Goal: Information Seeking & Learning: Check status

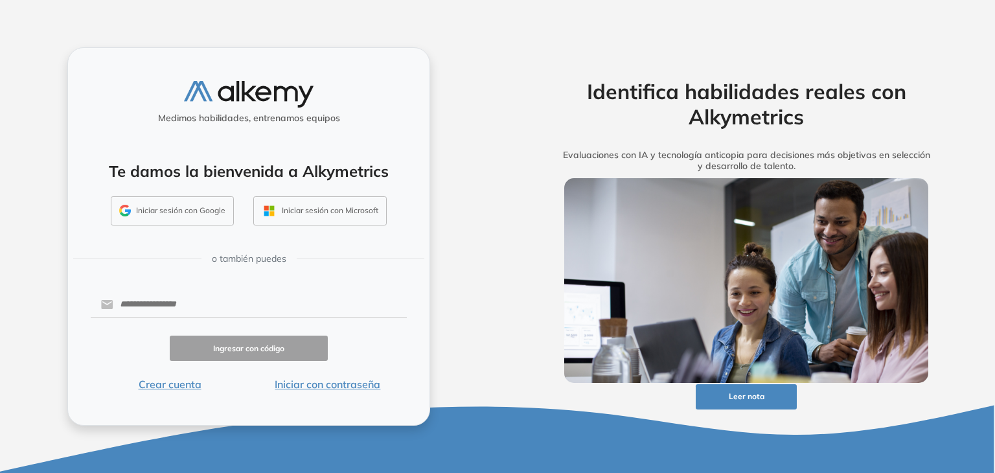
click at [192, 220] on button "Iniciar sesión con Google" at bounding box center [172, 211] width 123 height 30
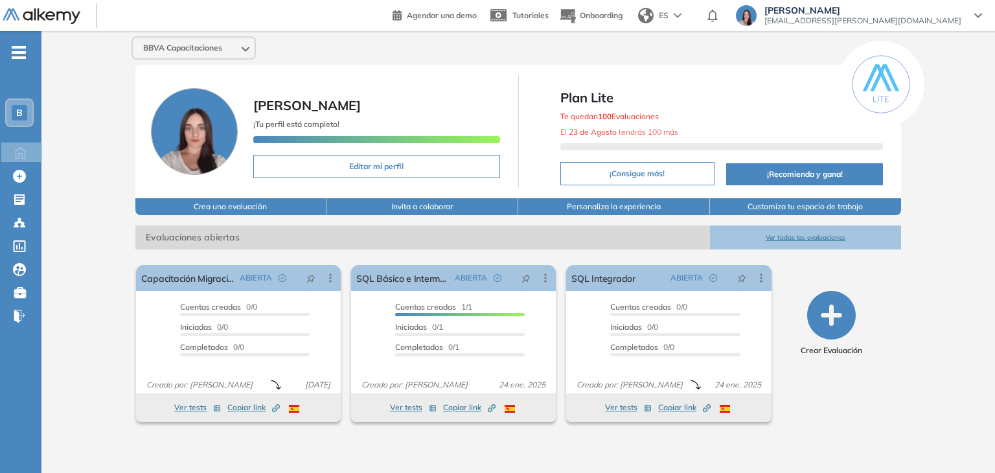
click at [22, 113] on span "B" at bounding box center [19, 113] width 6 height 10
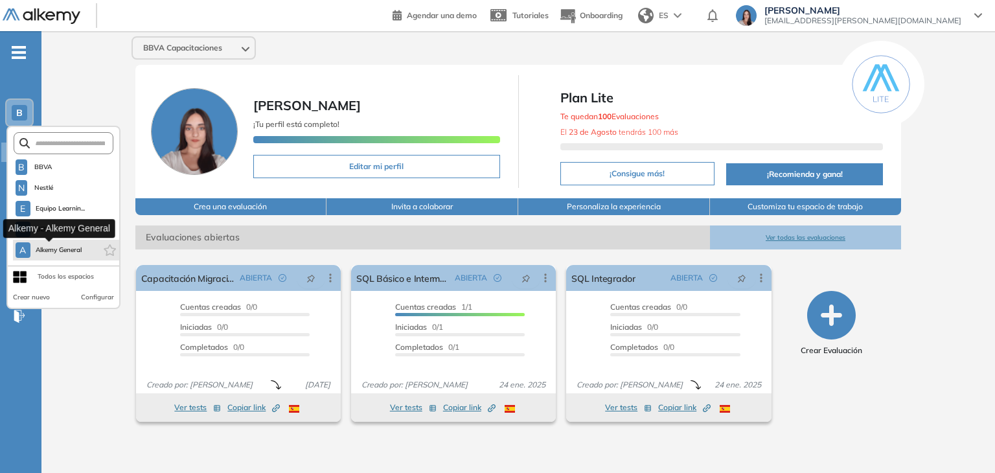
click at [75, 255] on button "A Alkemy General" at bounding box center [49, 250] width 67 height 16
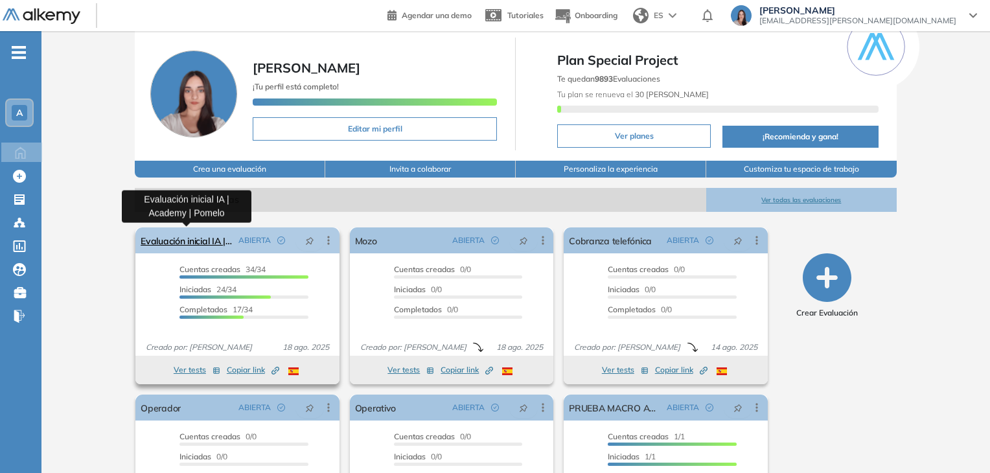
scroll to position [24, 0]
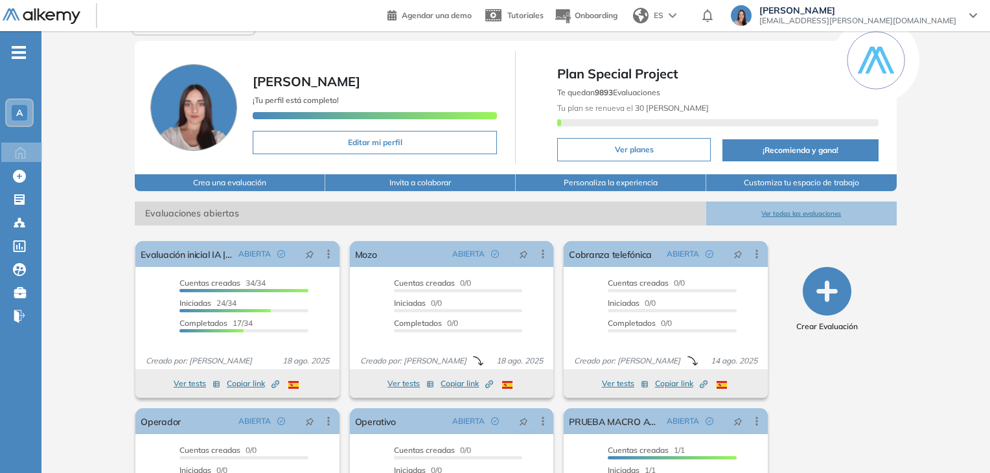
click at [766, 211] on button "Ver todas las evaluaciones" at bounding box center [801, 213] width 190 height 24
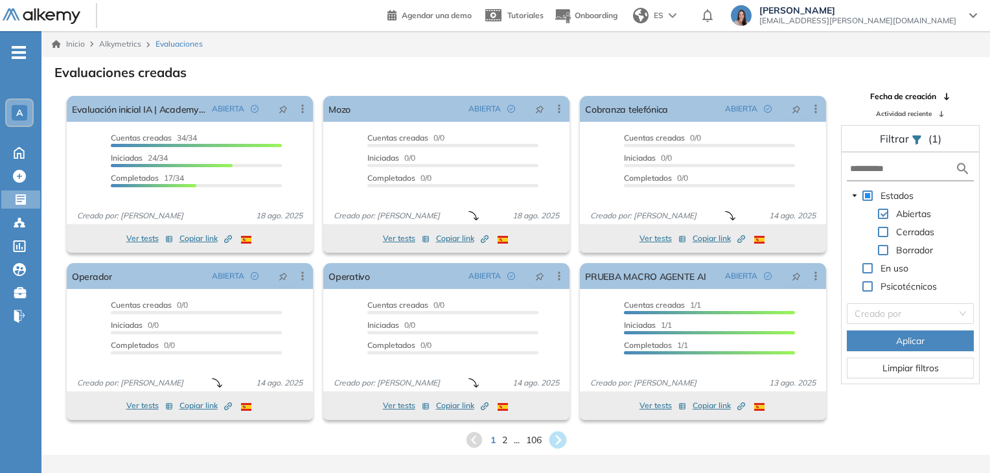
click at [560, 445] on icon at bounding box center [557, 439] width 17 height 17
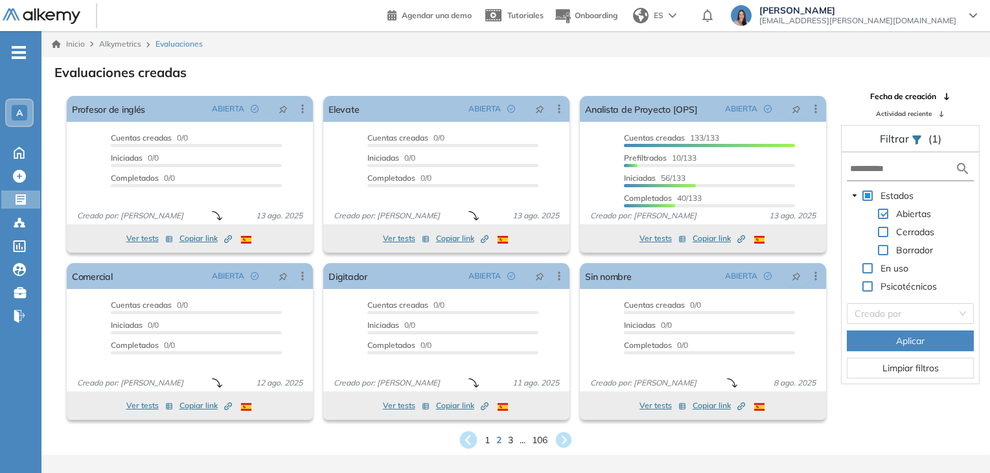
click at [462, 442] on icon at bounding box center [467, 439] width 17 height 17
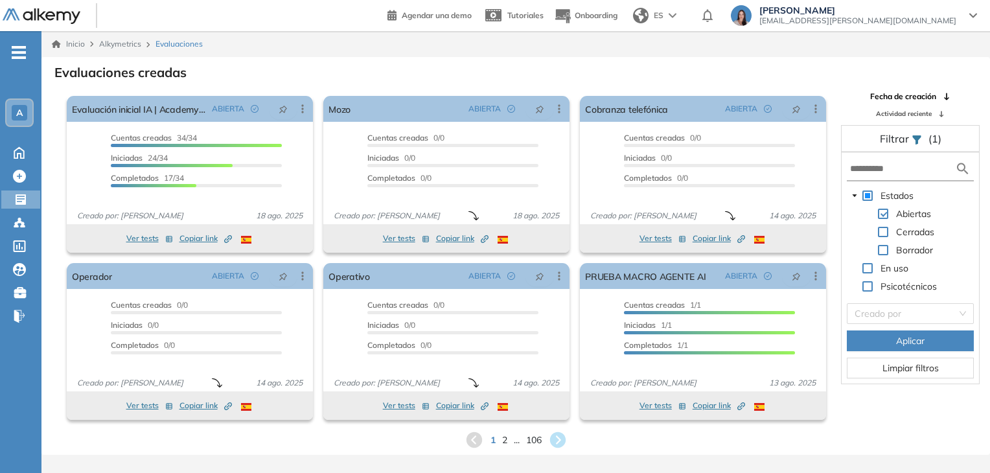
click at [462, 442] on div "1 2 ... 106" at bounding box center [516, 439] width 928 height 19
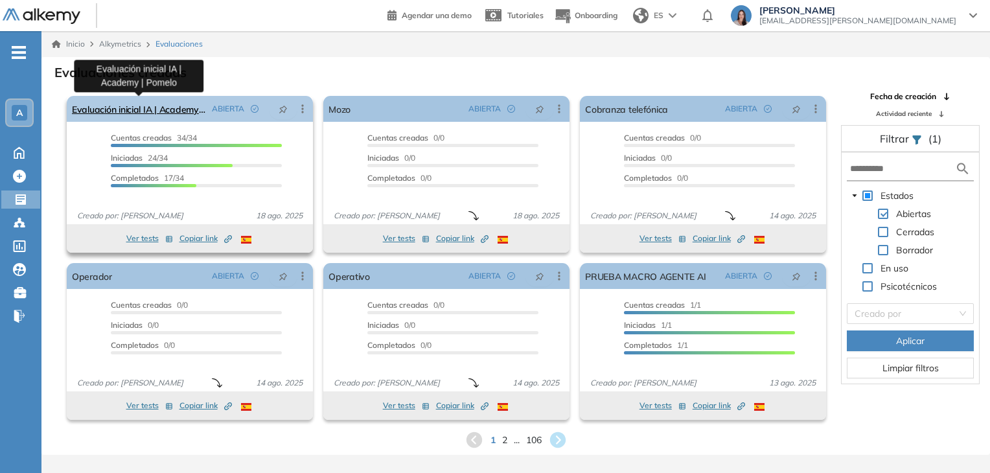
click at [160, 104] on link "Evaluación inicial IA | Academy | Pomelo" at bounding box center [139, 109] width 135 height 26
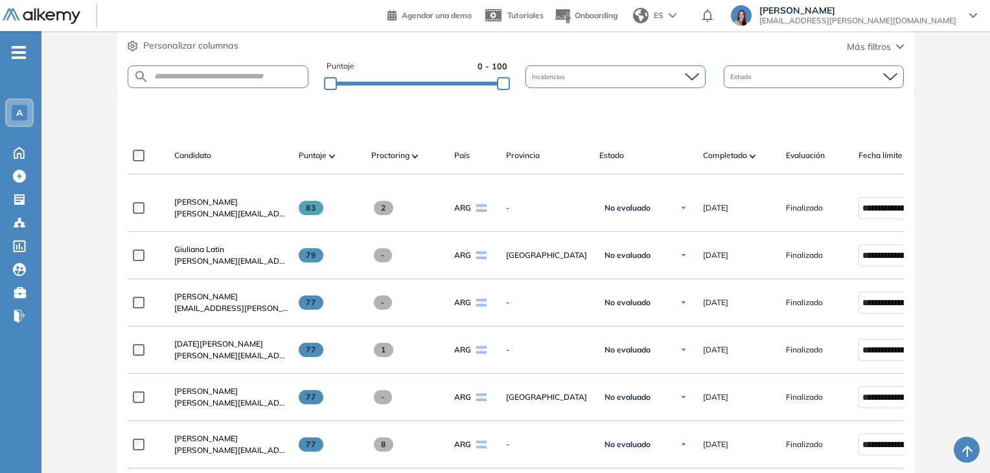
scroll to position [65, 0]
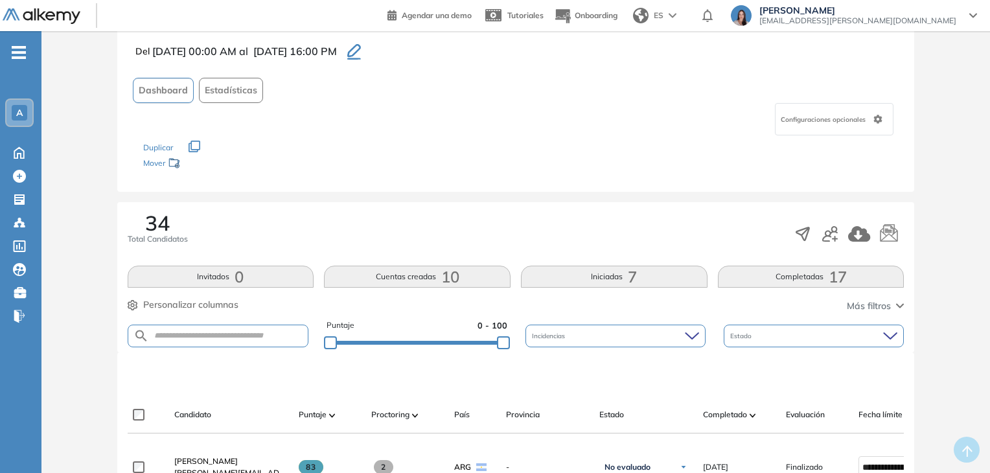
click at [16, 103] on div "A" at bounding box center [19, 113] width 26 height 26
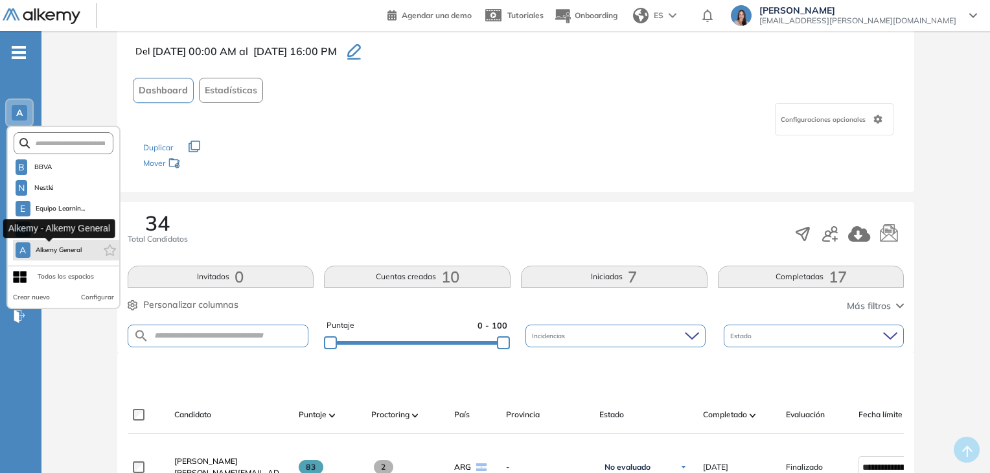
click at [82, 242] on button "A Alkemy General" at bounding box center [49, 250] width 67 height 16
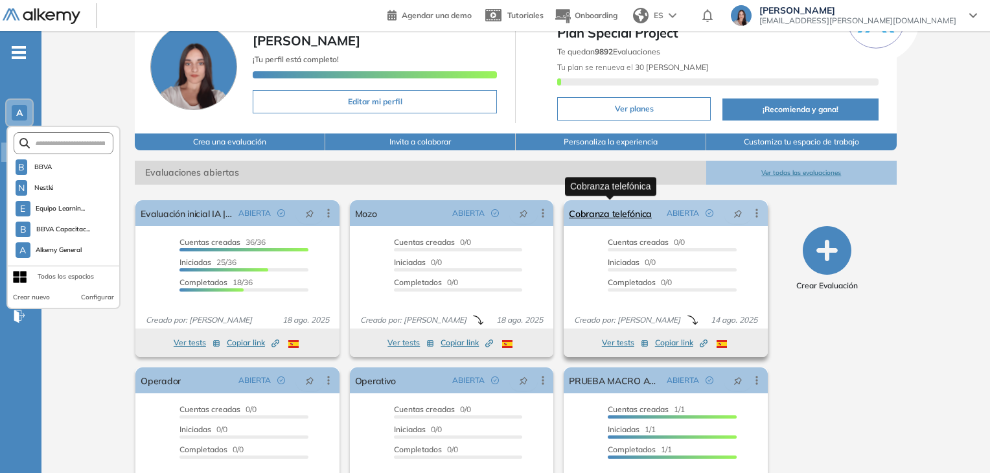
scroll to position [131, 0]
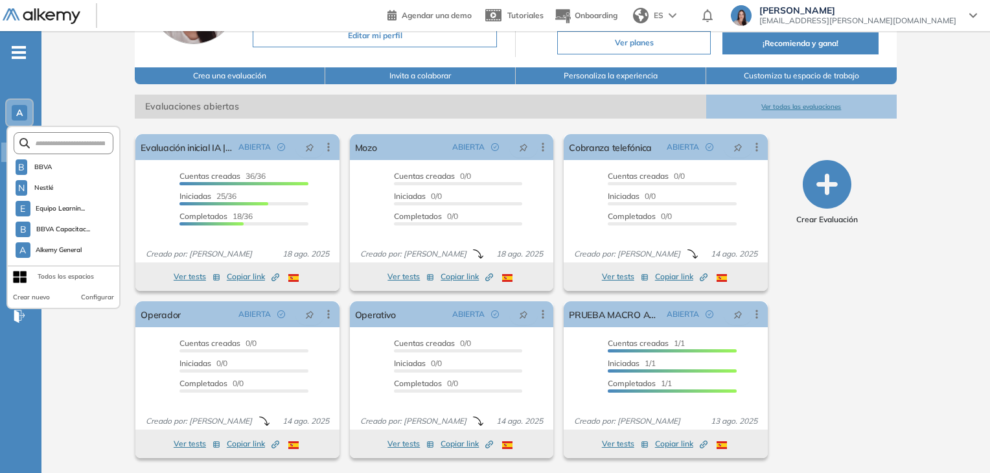
click at [783, 108] on button "Ver todas las evaluaciones" at bounding box center [801, 107] width 190 height 24
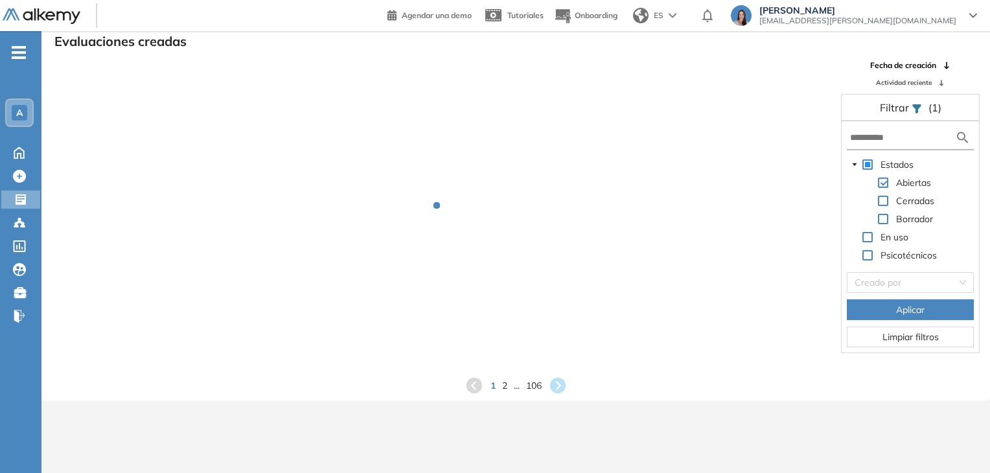
scroll to position [31, 0]
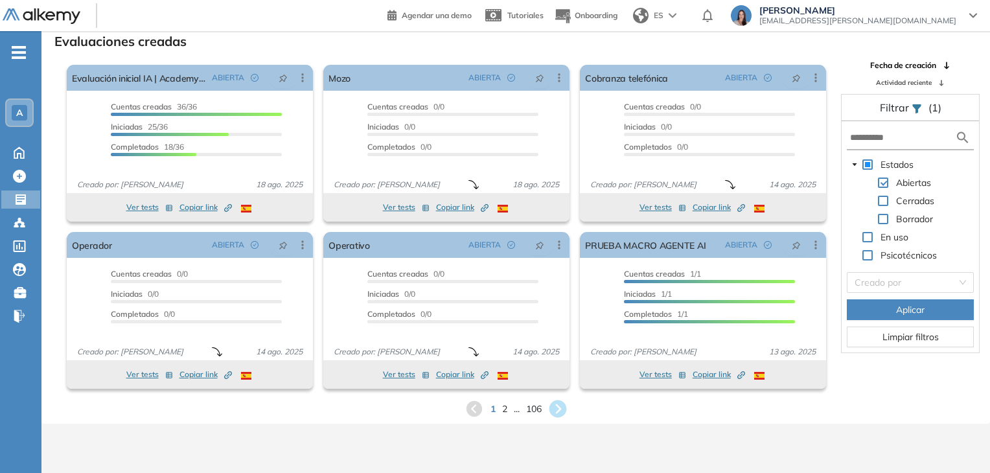
click at [557, 415] on icon at bounding box center [557, 408] width 17 height 17
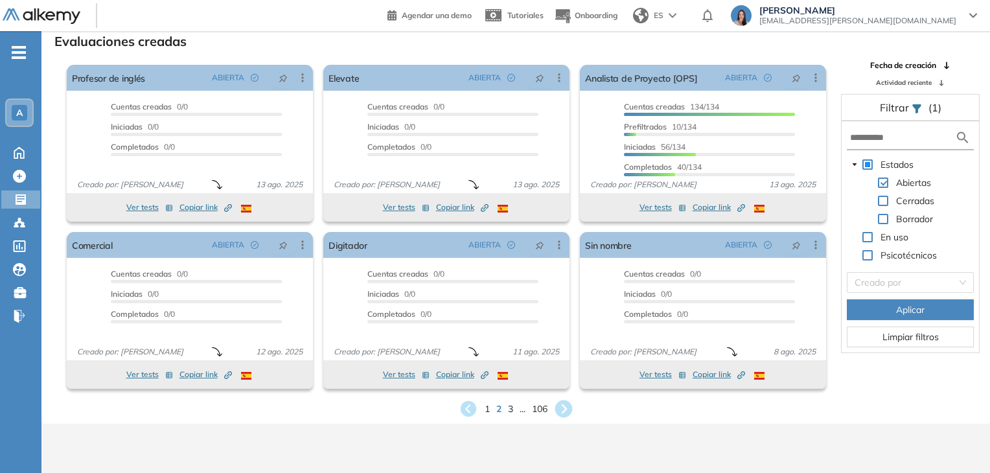
click at [568, 407] on icon at bounding box center [562, 408] width 17 height 17
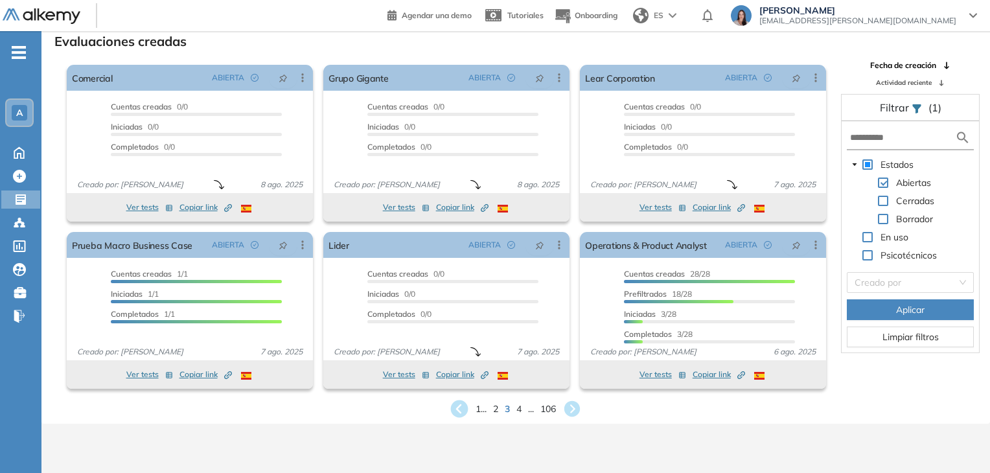
click at [456, 417] on icon at bounding box center [459, 408] width 17 height 17
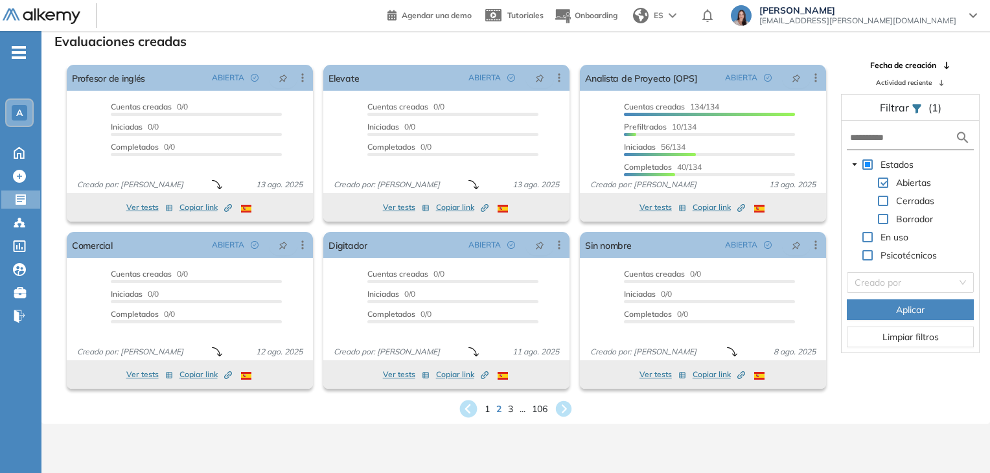
click at [473, 406] on icon at bounding box center [467, 408] width 17 height 17
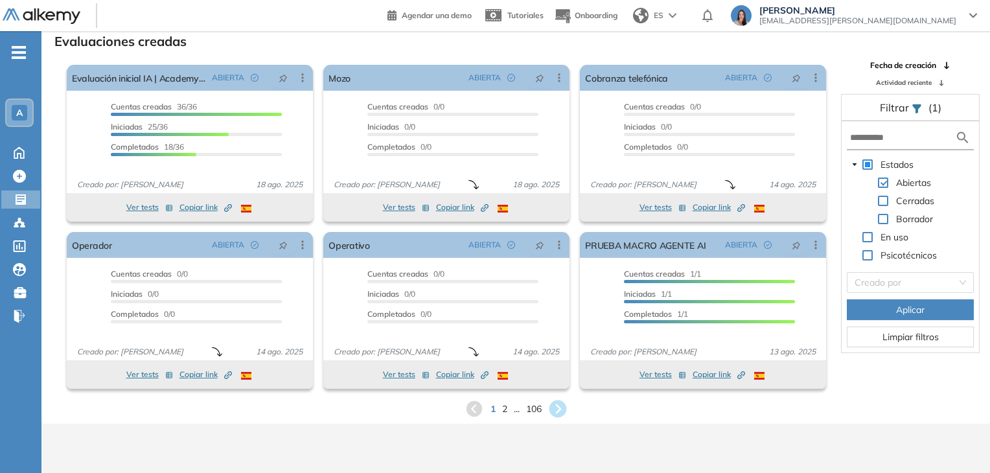
click at [554, 409] on icon at bounding box center [557, 408] width 17 height 17
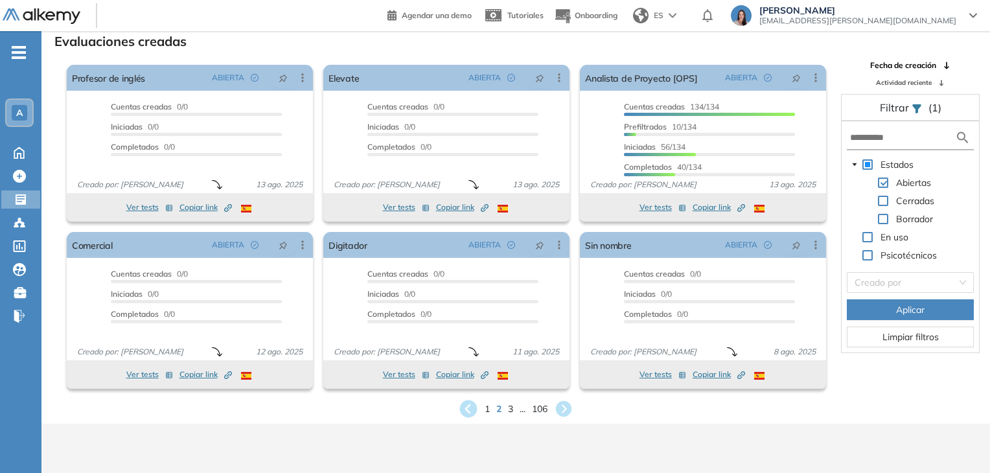
click at [464, 411] on icon at bounding box center [467, 408] width 17 height 17
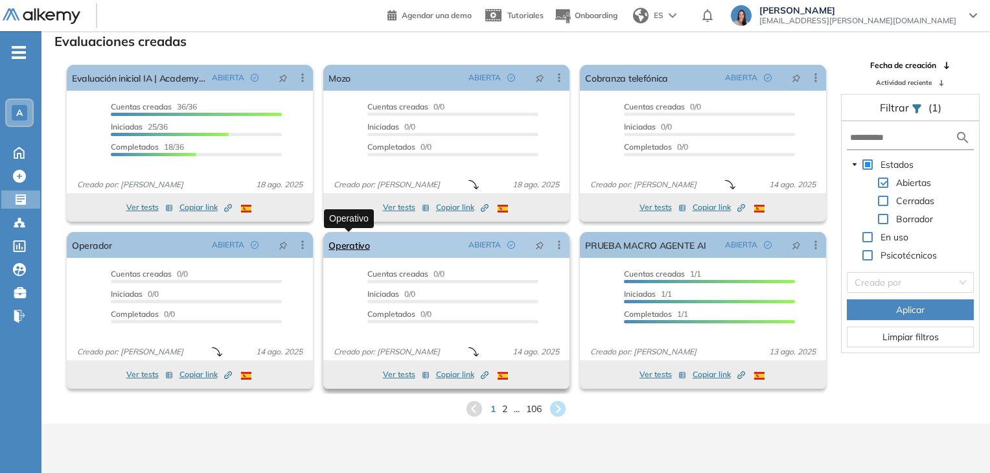
scroll to position [0, 0]
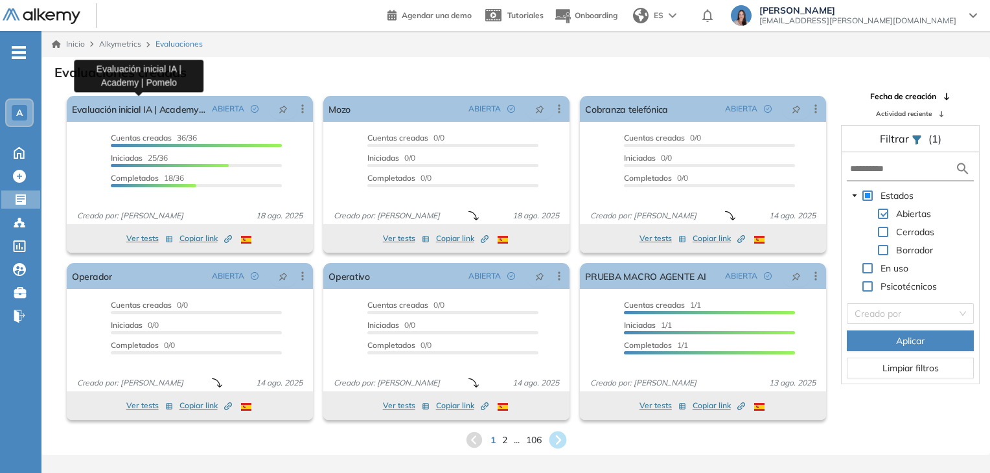
click at [562, 448] on icon at bounding box center [557, 439] width 21 height 21
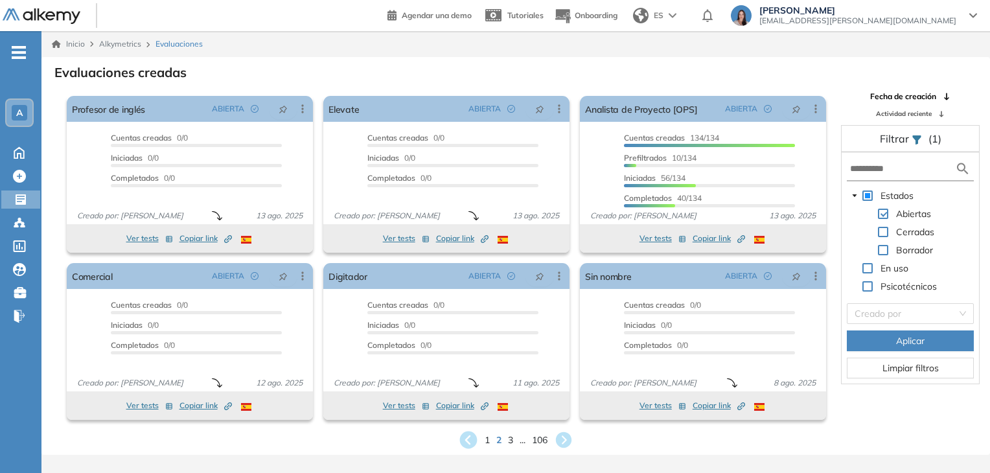
click at [465, 437] on icon at bounding box center [467, 439] width 17 height 17
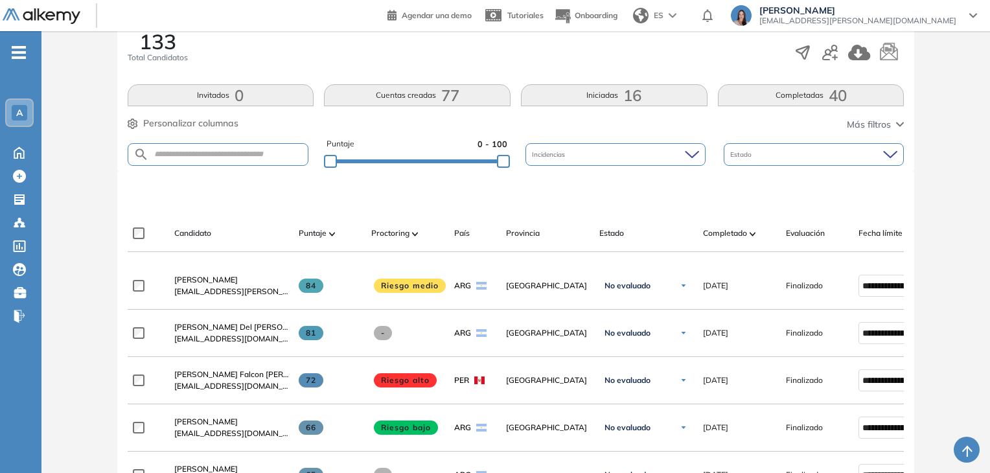
scroll to position [225, 0]
click at [751, 101] on button "Completadas 40" at bounding box center [811, 95] width 187 height 22
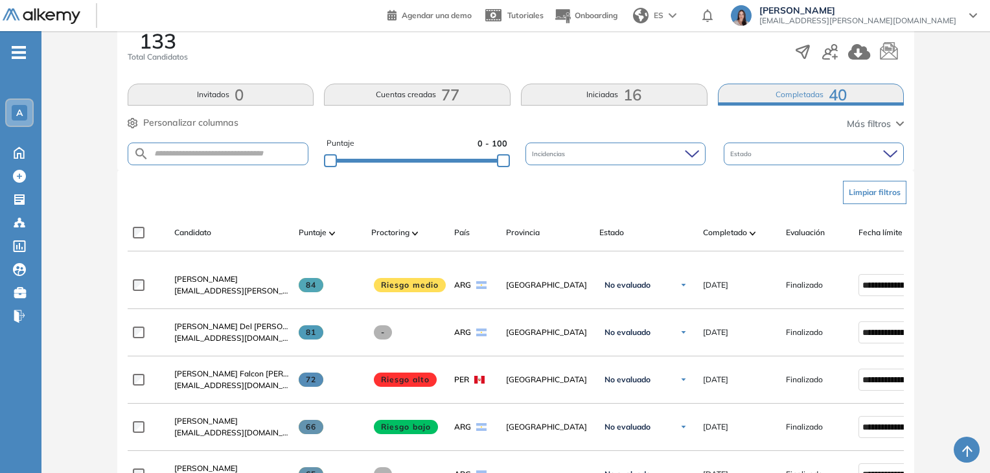
scroll to position [295, 0]
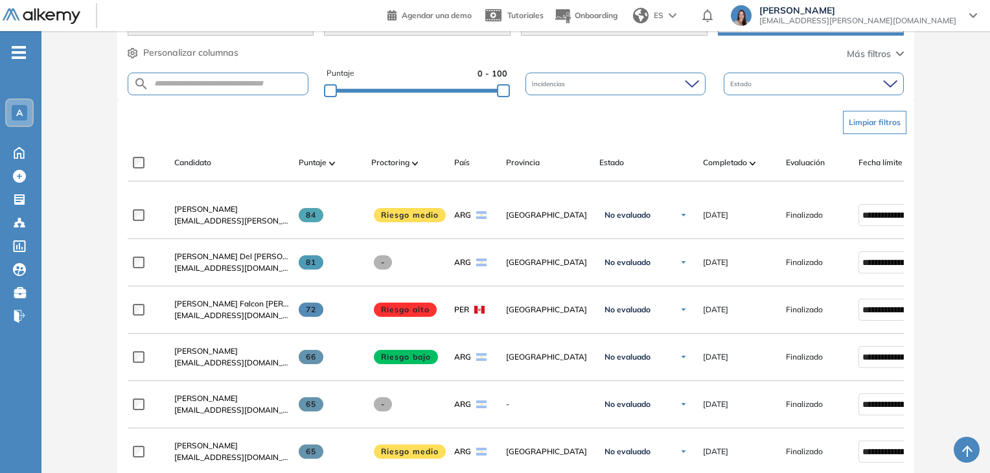
click at [223, 74] on form at bounding box center [218, 84] width 181 height 23
click at [223, 79] on input "text" at bounding box center [228, 84] width 159 height 10
type input "****"
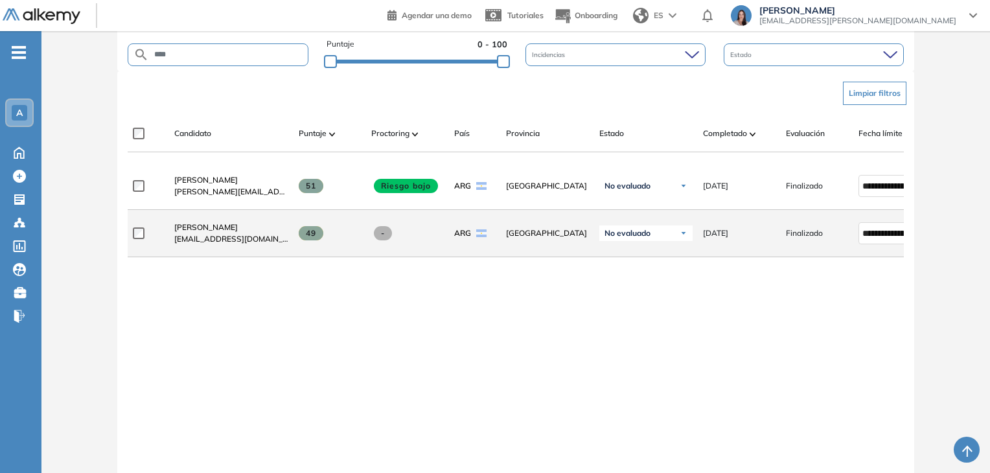
scroll to position [323, 0]
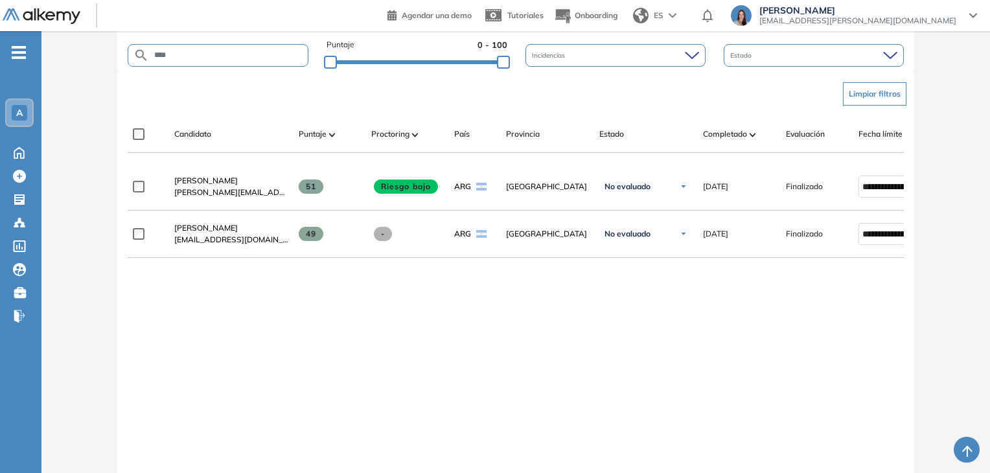
click at [225, 56] on input "****" at bounding box center [228, 56] width 159 height 10
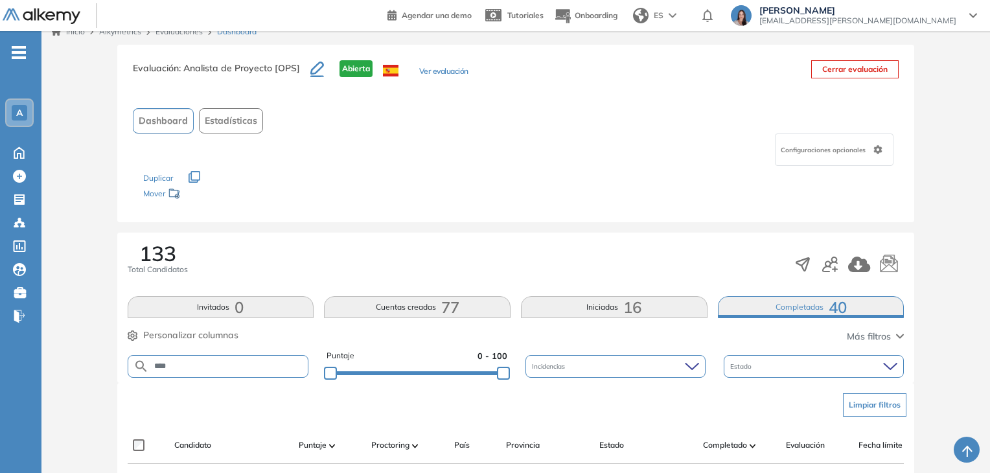
scroll to position [324, 0]
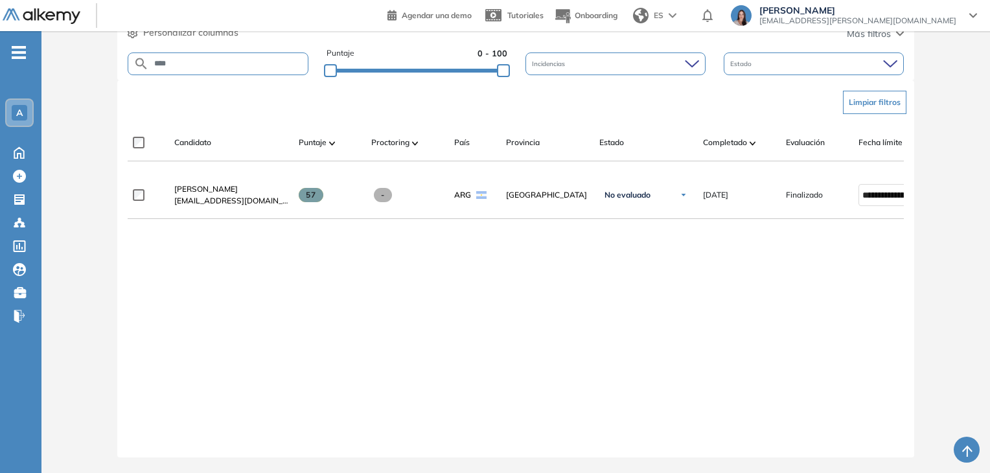
click at [207, 59] on input "****" at bounding box center [228, 64] width 159 height 10
type input "****"
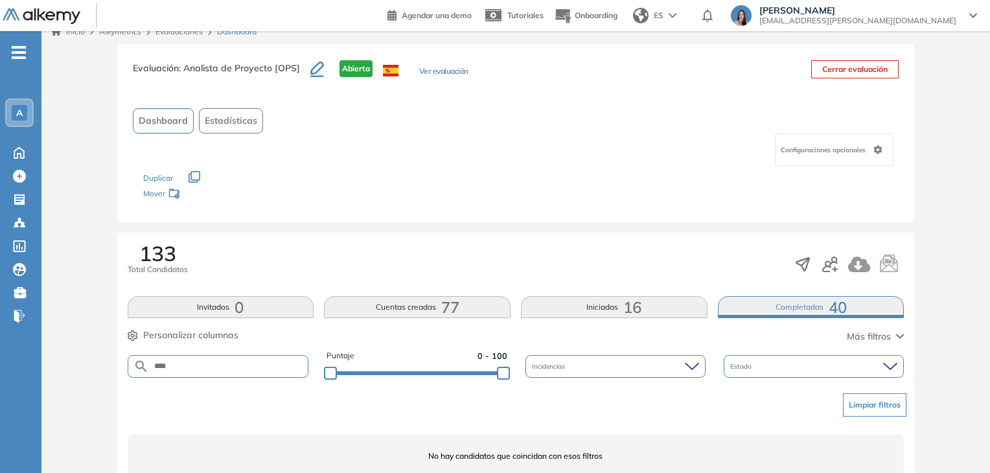
scroll to position [64, 0]
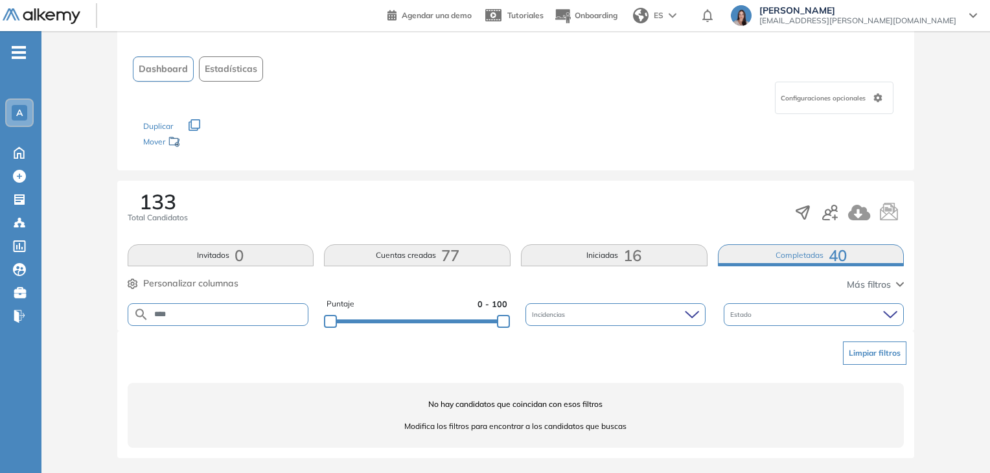
click at [549, 264] on button "Iniciadas 16" at bounding box center [614, 255] width 187 height 22
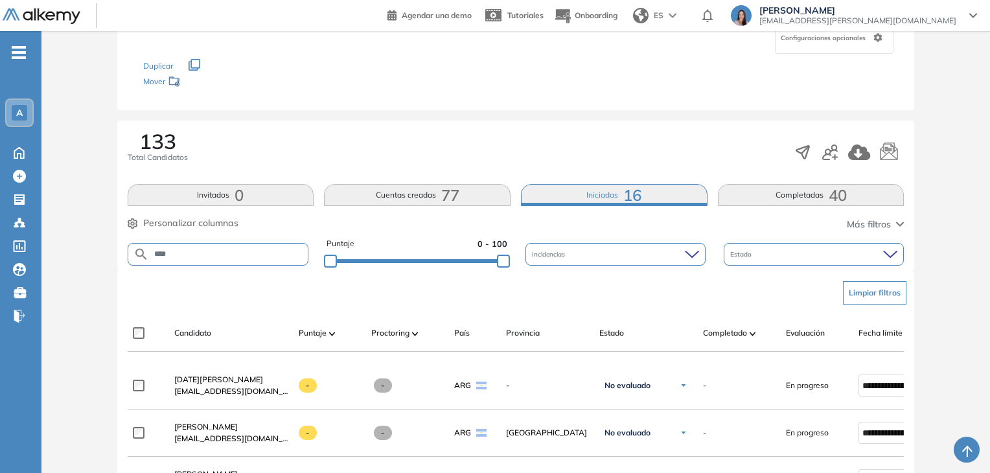
scroll to position [139, 0]
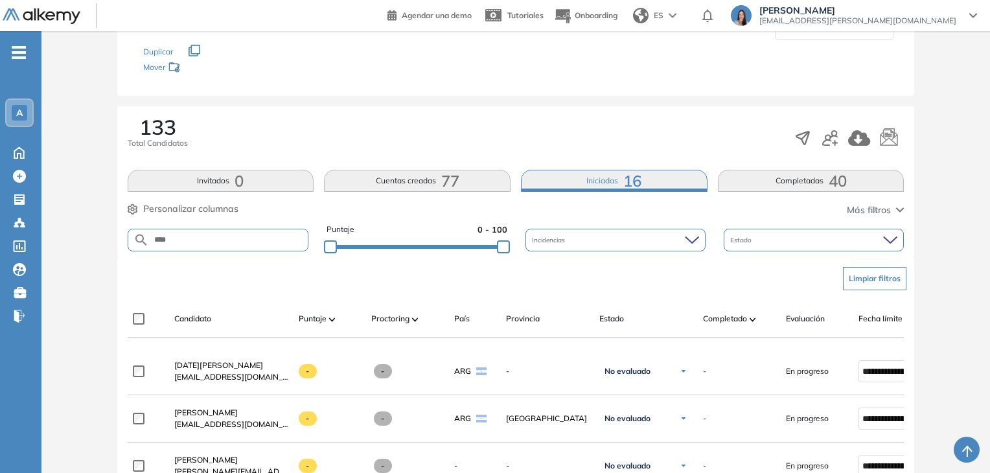
click at [236, 251] on div "**** Puntaje 0 - 100 Incidencias Estado" at bounding box center [516, 239] width 777 height 33
click at [236, 240] on input "****" at bounding box center [228, 240] width 159 height 10
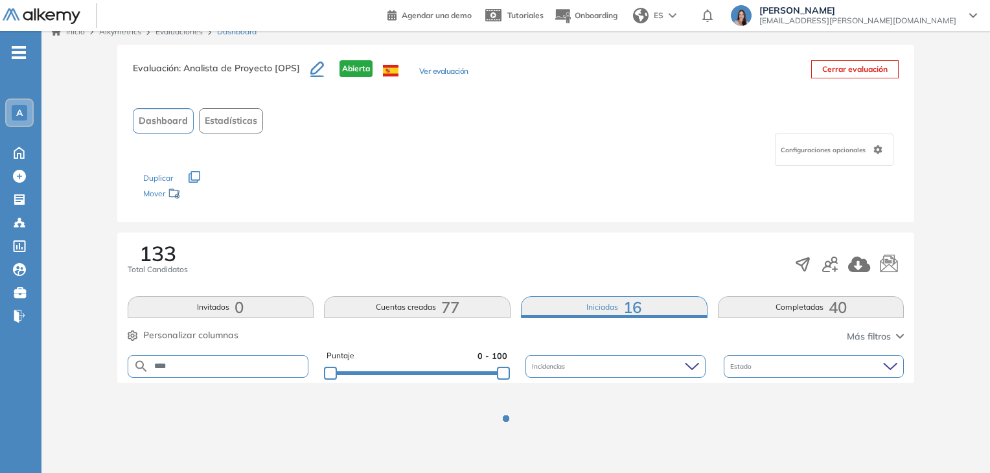
scroll to position [64, 0]
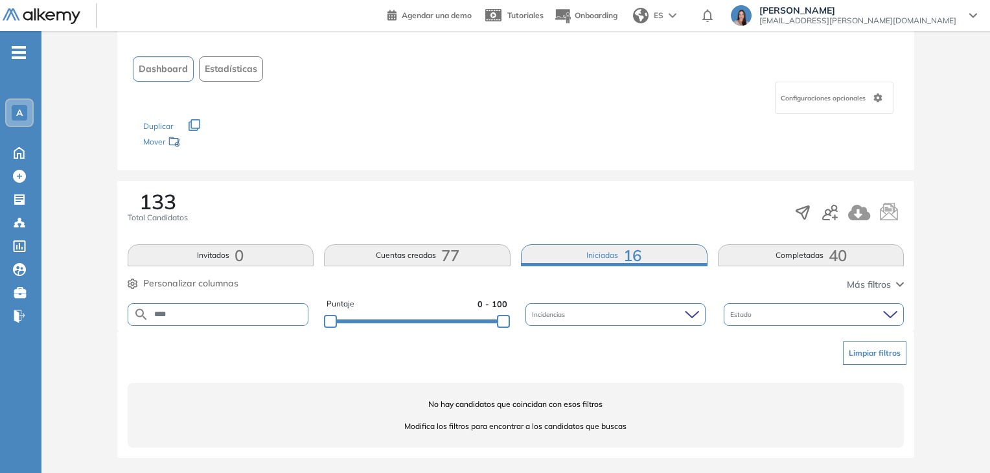
click at [246, 318] on input "****" at bounding box center [228, 315] width 159 height 10
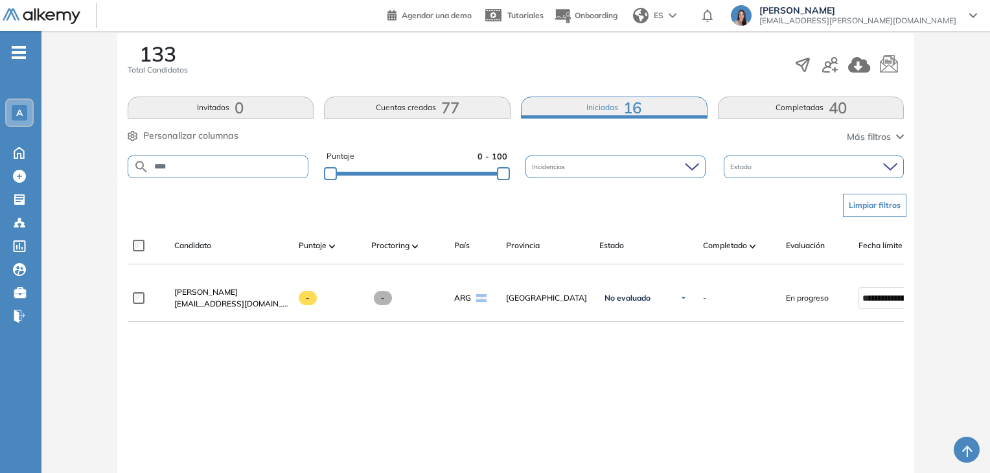
scroll to position [213, 0]
click at [422, 108] on button "Cuentas creadas 77" at bounding box center [417, 106] width 187 height 22
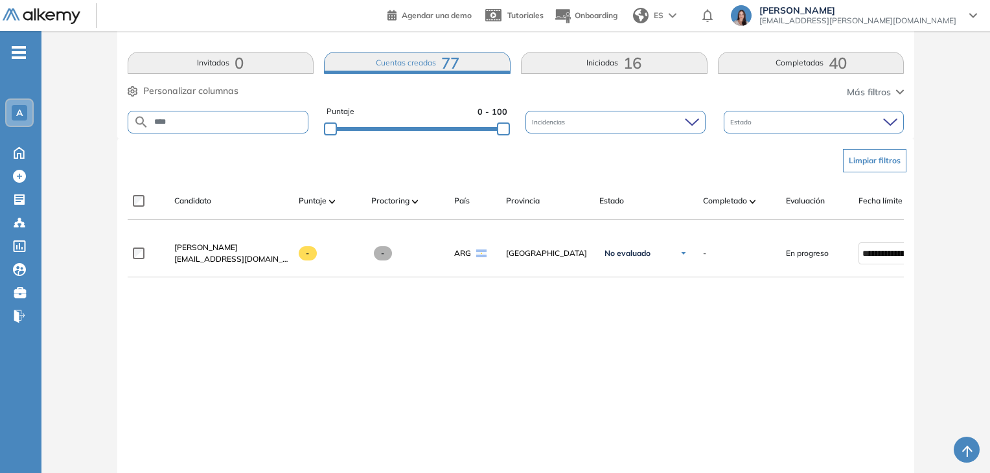
scroll to position [256, 0]
click at [199, 108] on div "**** Puntaje 0 - 100 Incidencias Estado" at bounding box center [516, 122] width 777 height 33
drag, startPoint x: 199, startPoint y: 108, endPoint x: 199, endPoint y: 118, distance: 9.7
click at [199, 118] on div "**** Puntaje 0 - 100 Incidencias Estado" at bounding box center [516, 122] width 777 height 33
click at [199, 118] on input "****" at bounding box center [228, 122] width 159 height 10
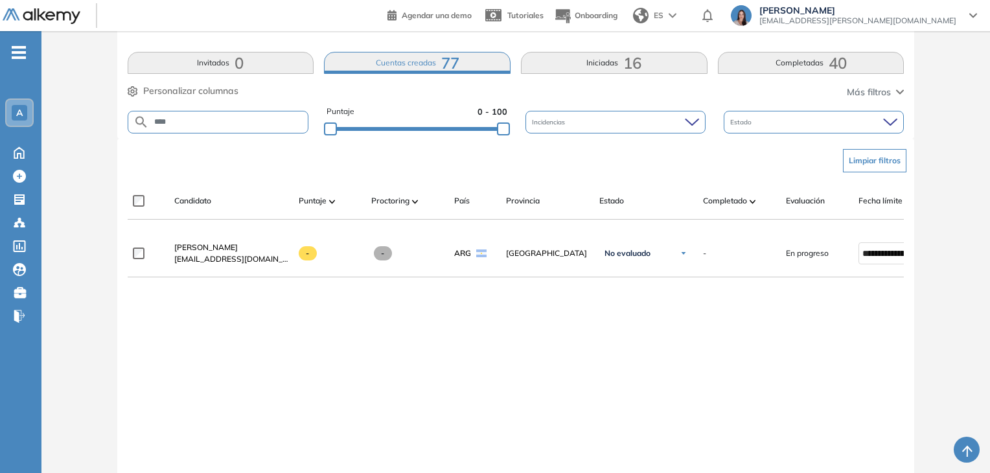
click at [199, 118] on input "****" at bounding box center [228, 122] width 159 height 10
type input "****"
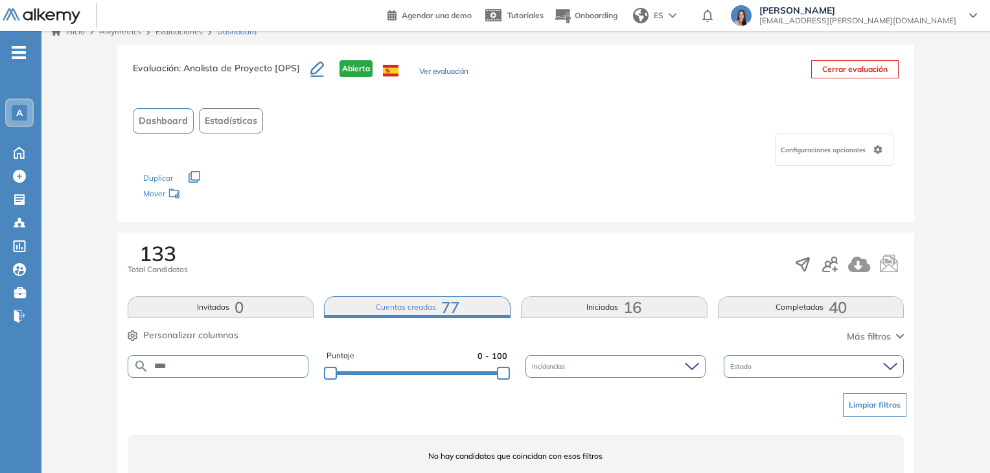
scroll to position [64, 0]
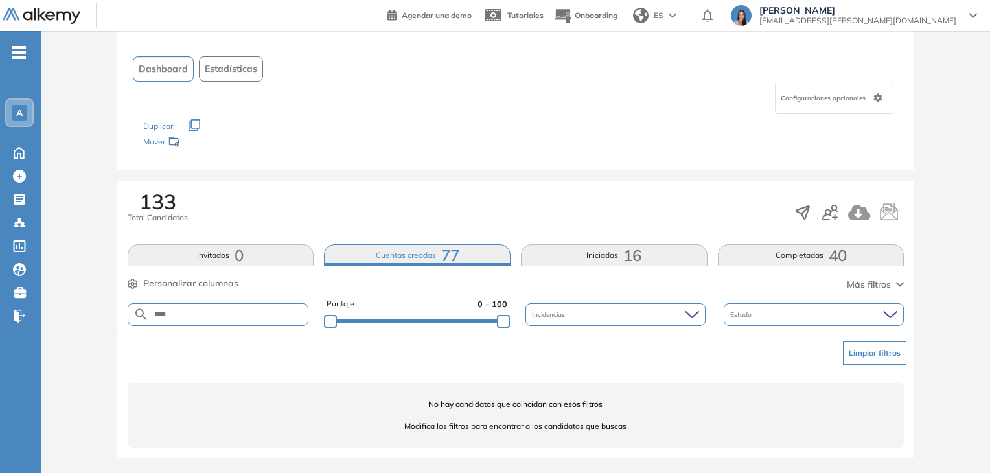
click at [790, 256] on button "Completadas 40" at bounding box center [811, 255] width 187 height 22
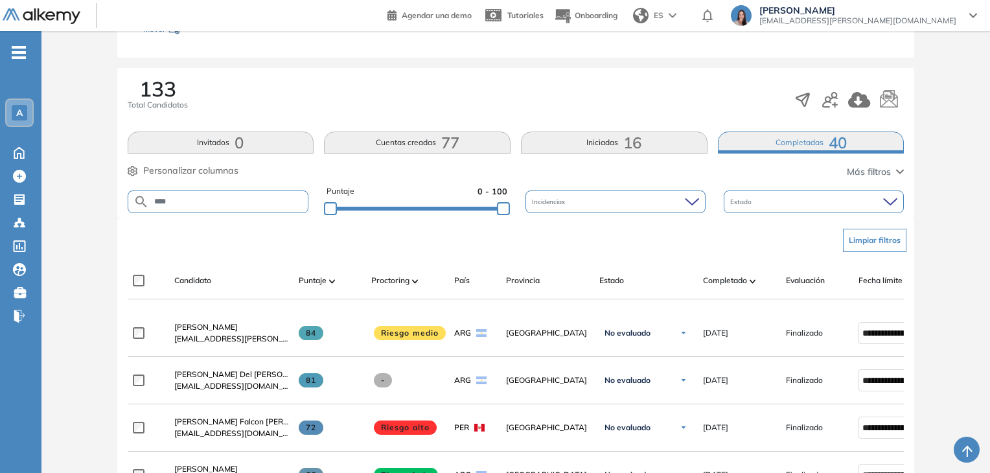
scroll to position [176, 0]
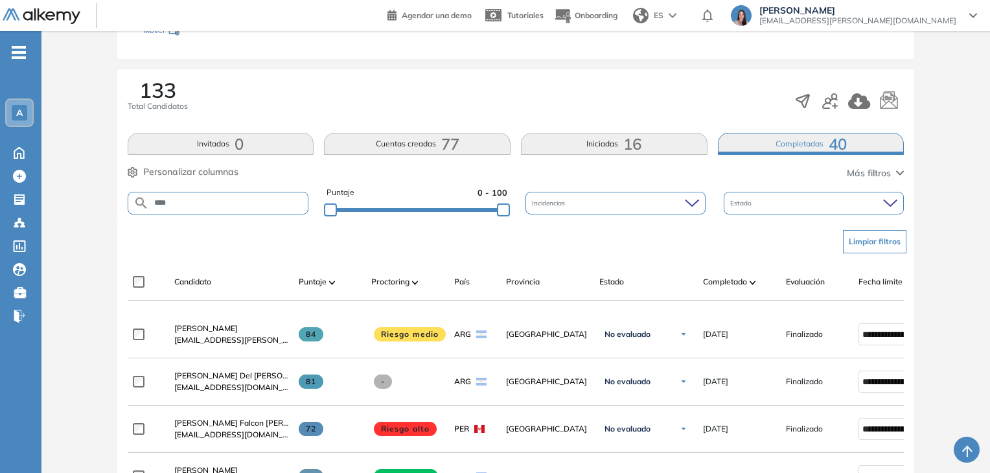
click at [235, 213] on div "**** Puntaje 0 - 100 Incidencias Estado" at bounding box center [516, 203] width 777 height 33
click at [236, 211] on div "**** Puntaje 0 - 100 Incidencias Estado" at bounding box center [516, 203] width 777 height 33
click at [245, 208] on form "****" at bounding box center [218, 203] width 181 height 23
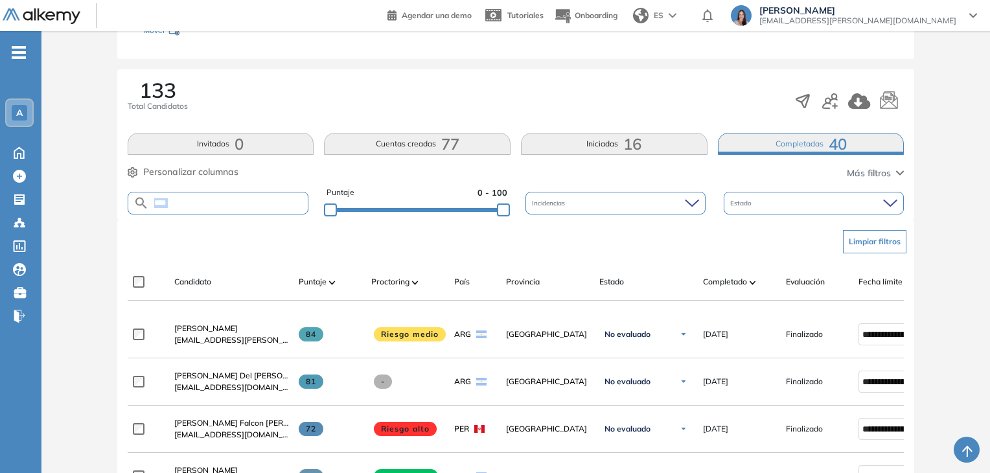
click at [245, 208] on form "****" at bounding box center [218, 203] width 181 height 23
click at [251, 201] on input "****" at bounding box center [228, 203] width 159 height 10
click at [251, 201] on input "text" at bounding box center [228, 203] width 159 height 10
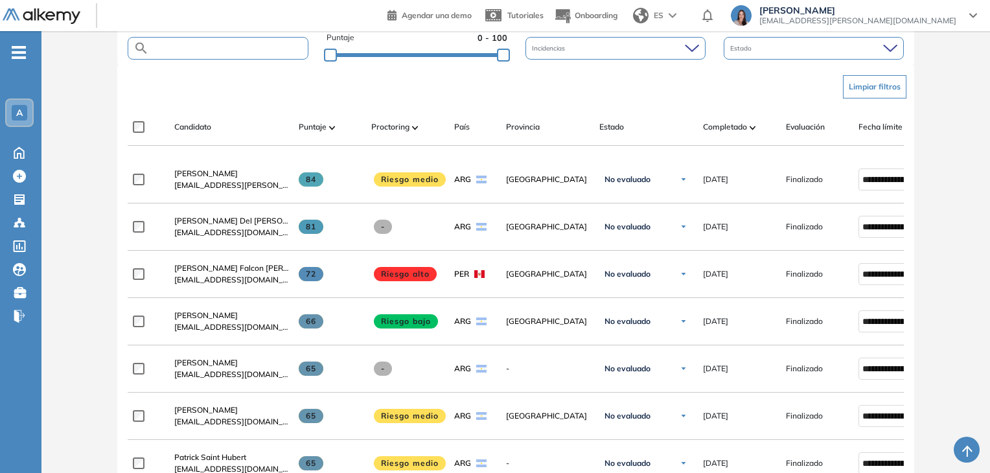
scroll to position [350, 0]
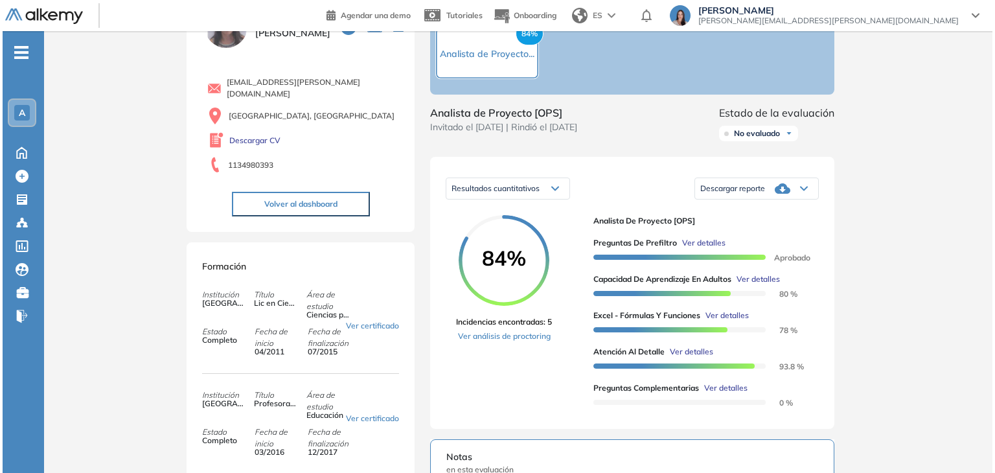
scroll to position [78, 0]
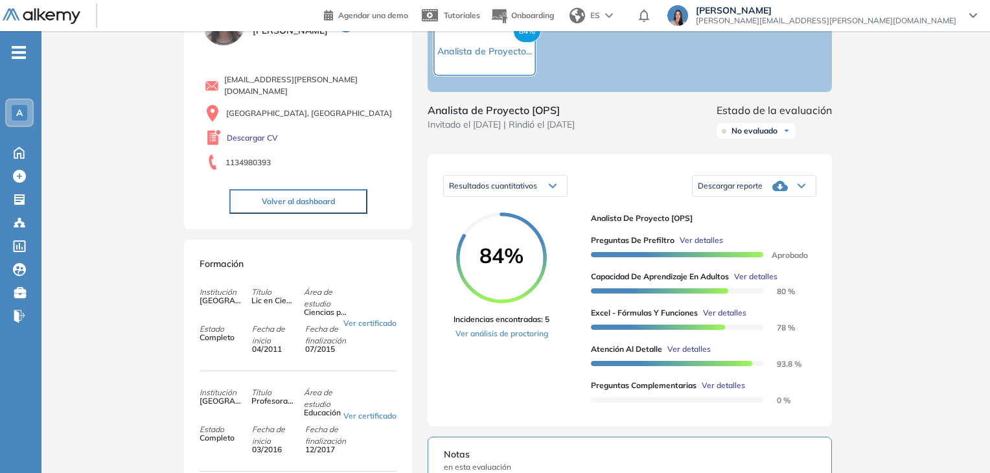
click at [701, 246] on span "Ver detalles" at bounding box center [700, 240] width 43 height 12
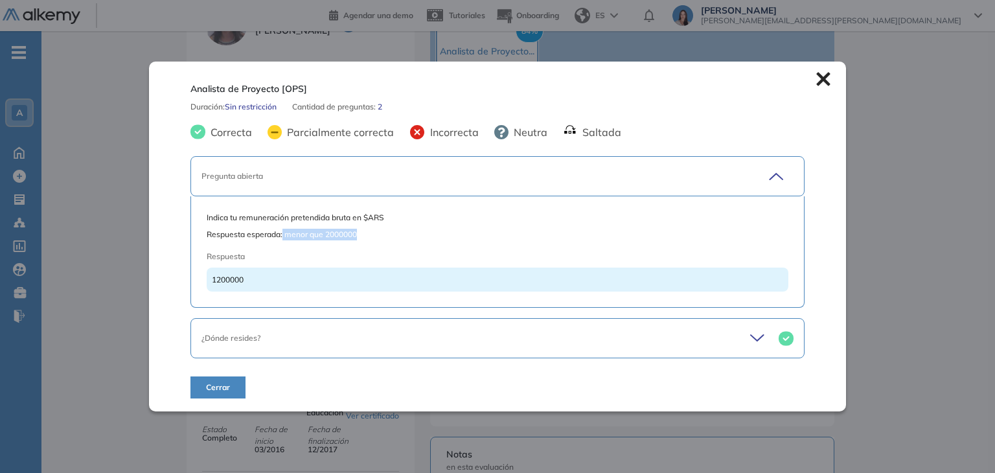
drag, startPoint x: 282, startPoint y: 236, endPoint x: 369, endPoint y: 236, distance: 86.8
click at [369, 236] on span "Respuesta esperada: menor que 2000000" at bounding box center [497, 235] width 581 height 12
click at [816, 82] on icon at bounding box center [823, 79] width 14 height 14
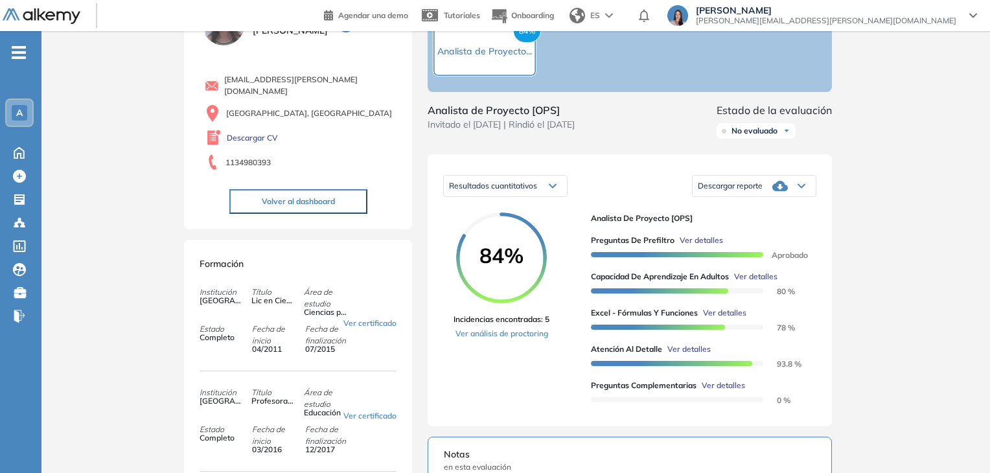
click at [751, 282] on span "Ver detalles" at bounding box center [755, 277] width 43 height 12
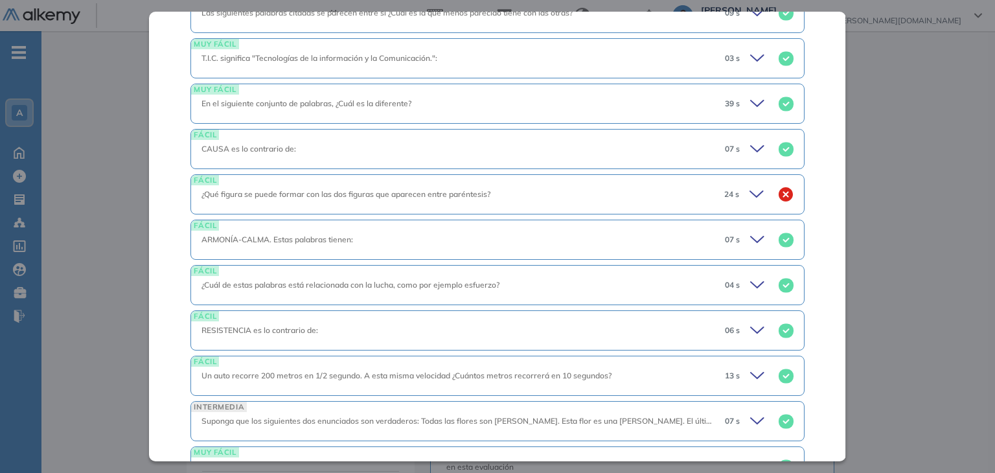
scroll to position [746, 0]
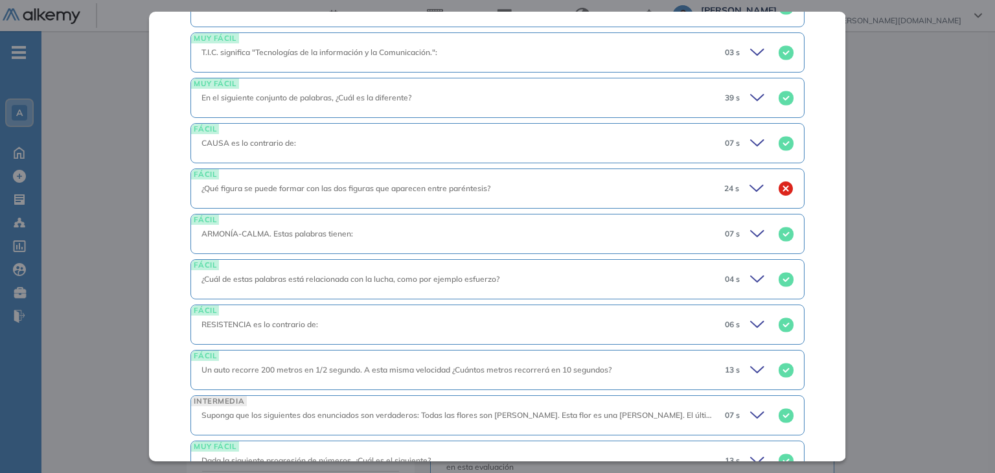
click at [751, 277] on icon at bounding box center [757, 279] width 13 height 6
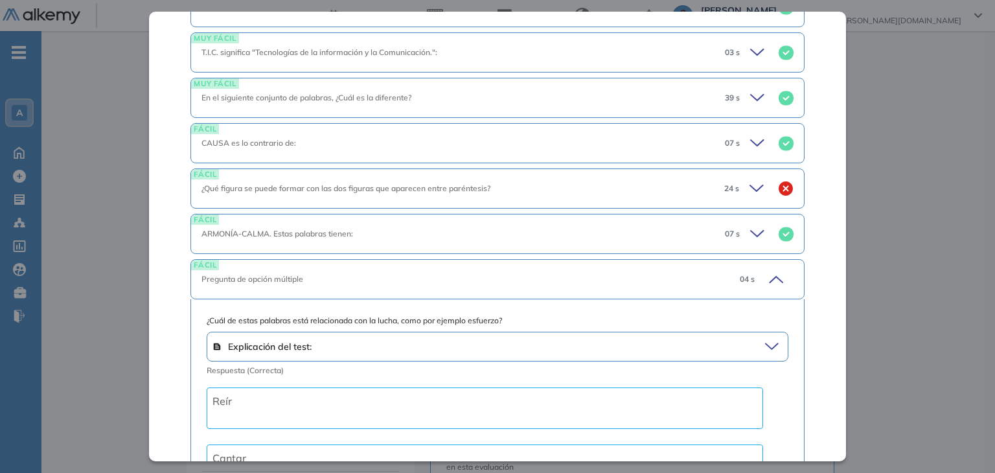
click at [765, 274] on icon at bounding box center [774, 279] width 18 height 18
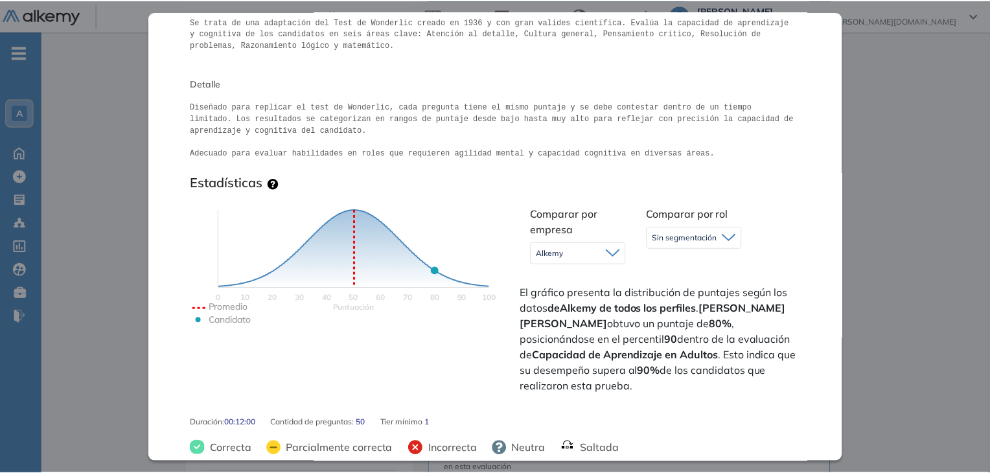
scroll to position [169, 0]
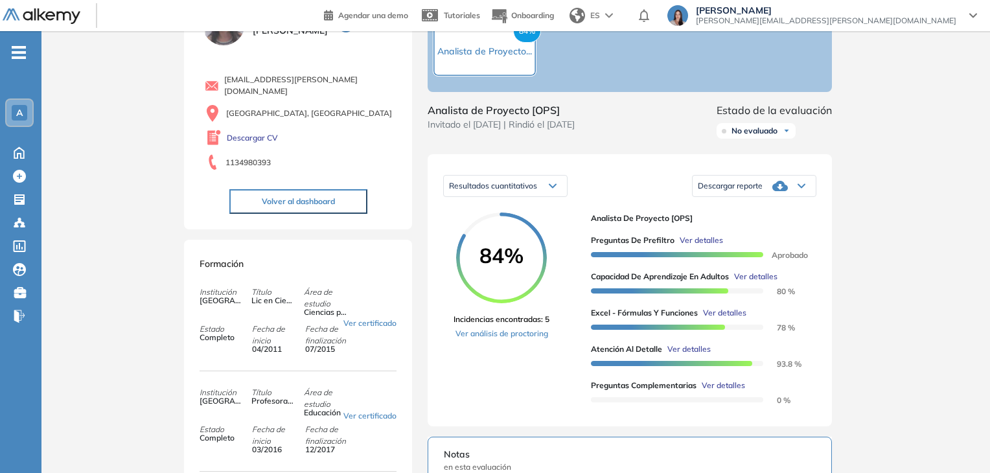
click at [878, 271] on div "Inicio Alkymetrics Evaluaciones Dashboard Candidato Capacidad de Aprendizaje en…" at bounding box center [515, 434] width 948 height 963
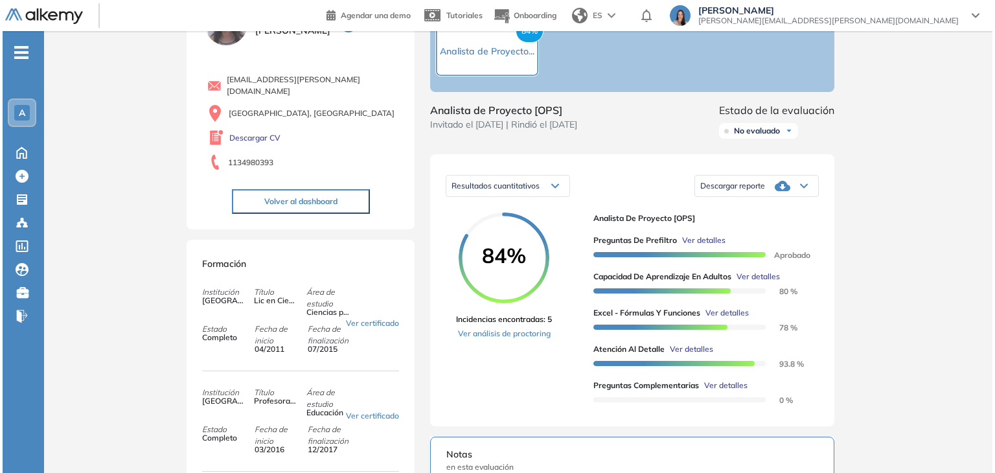
scroll to position [0, 0]
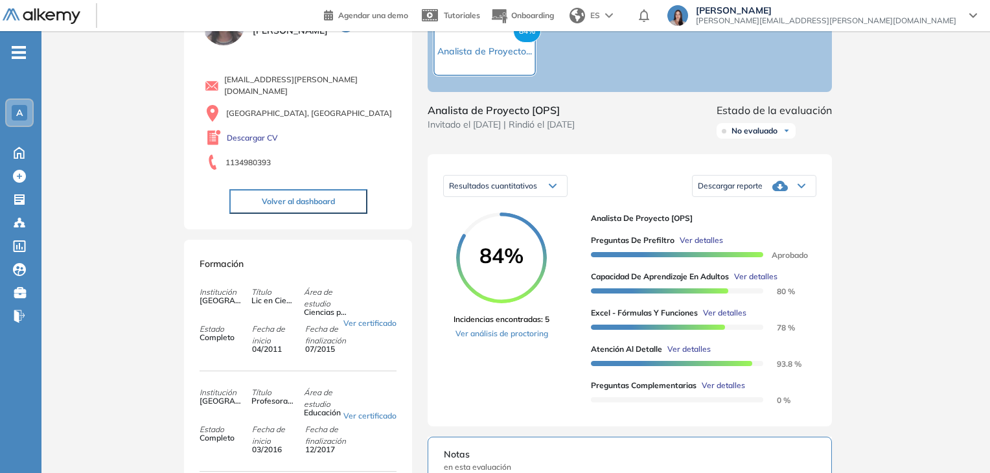
click at [736, 319] on span "Ver detalles" at bounding box center [724, 313] width 43 height 12
click at [694, 358] on span "Ver detalles" at bounding box center [688, 353] width 43 height 12
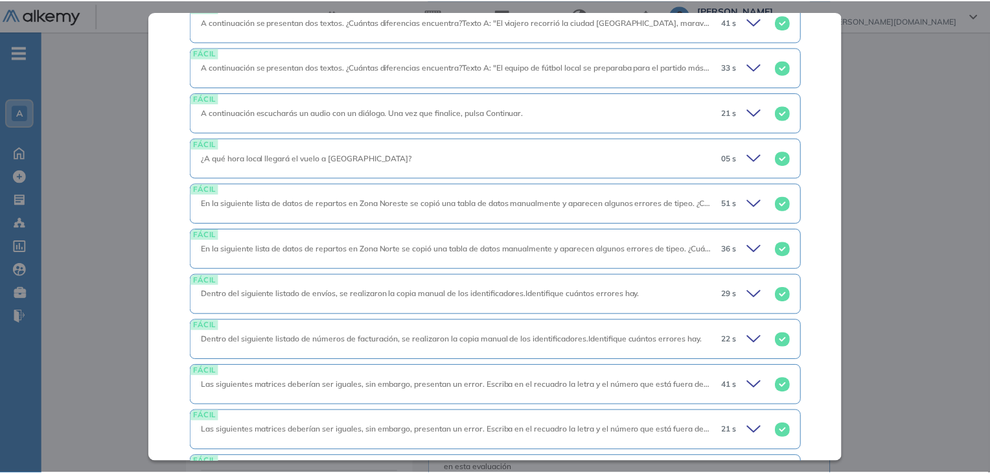
scroll to position [891, 0]
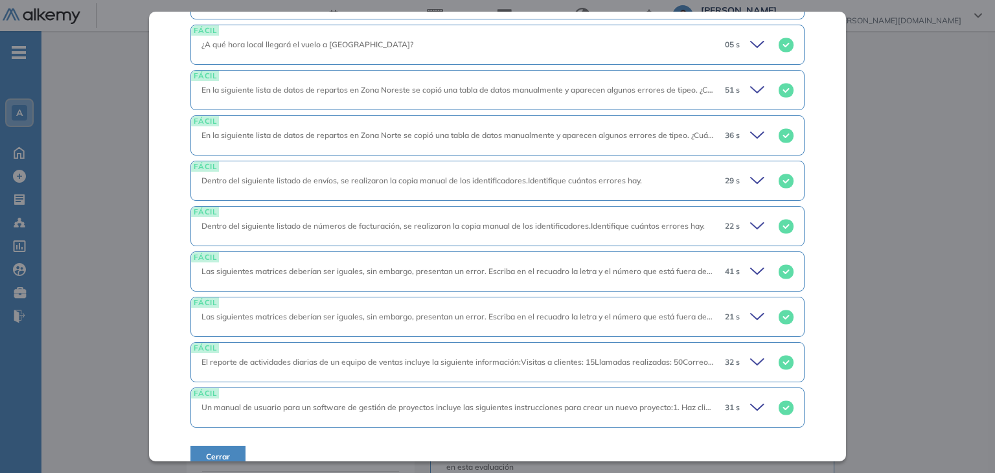
click at [221, 451] on span "Cerrar" at bounding box center [218, 457] width 24 height 12
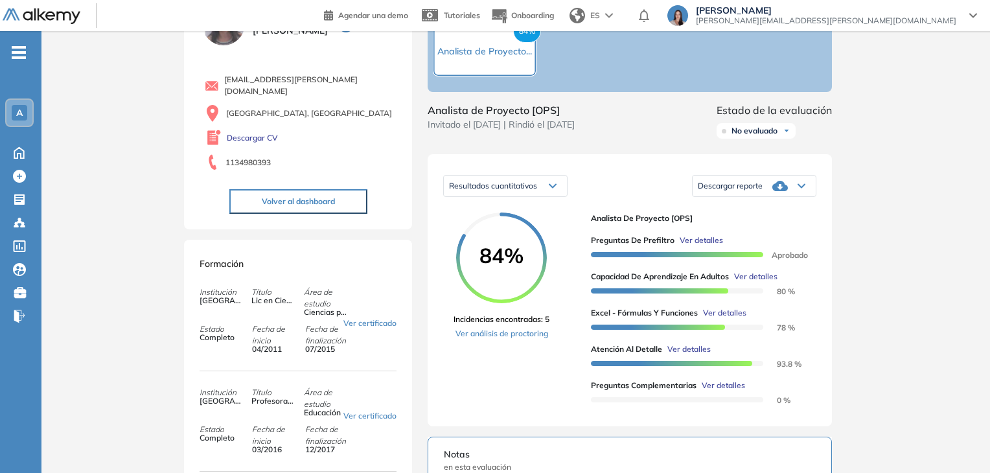
click at [756, 293] on div "Excel - Fórmulas y Funciones Específicas para el puesto Intermedio Idiomas Obje…" at bounding box center [516, 432] width 674 height 906
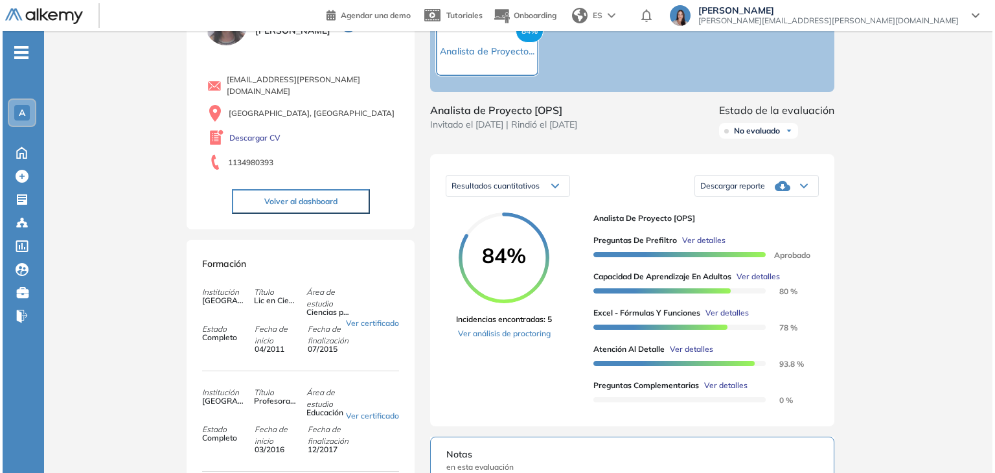
scroll to position [131, 0]
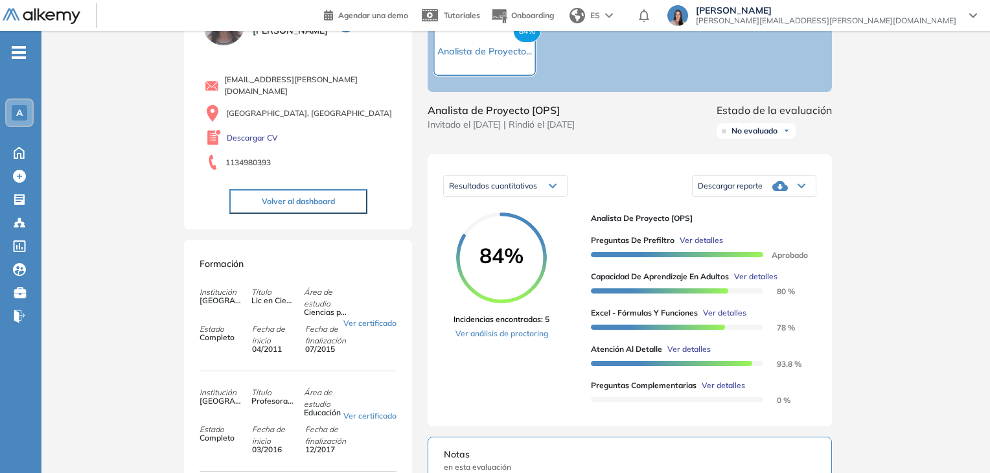
click at [726, 319] on span "Ver detalles" at bounding box center [724, 313] width 43 height 12
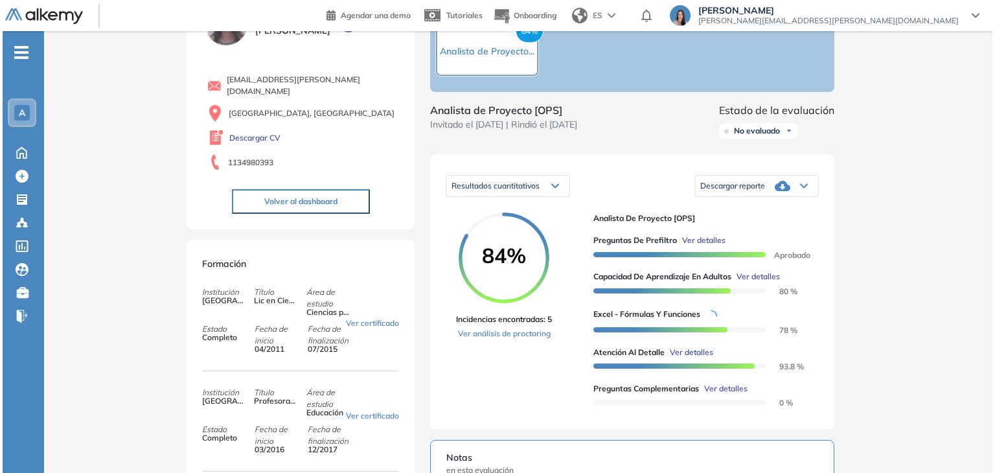
scroll to position [439, 0]
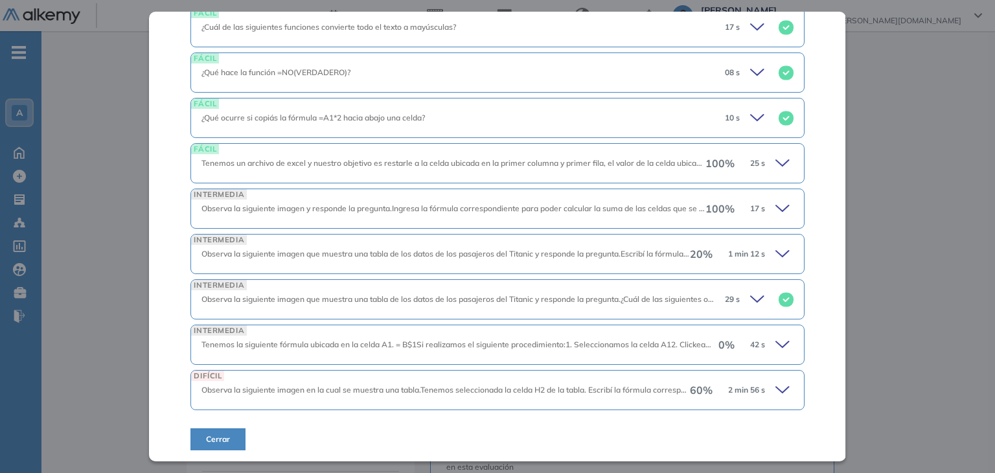
click at [750, 293] on icon at bounding box center [759, 299] width 18 height 18
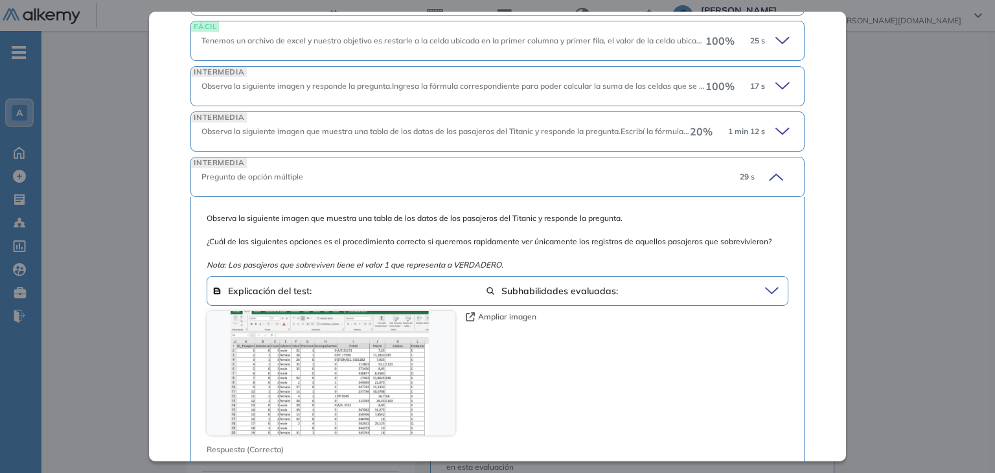
scroll to position [562, 0]
click at [767, 176] on icon at bounding box center [774, 175] width 18 height 18
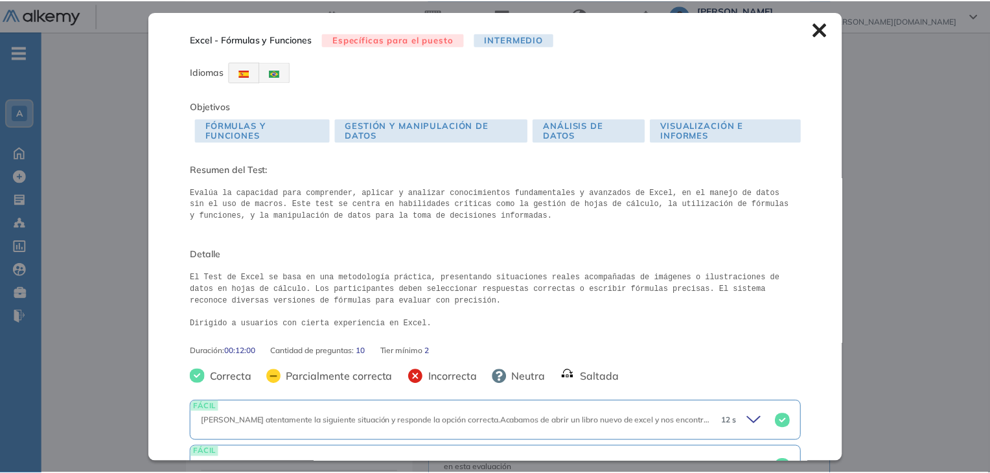
scroll to position [0, 0]
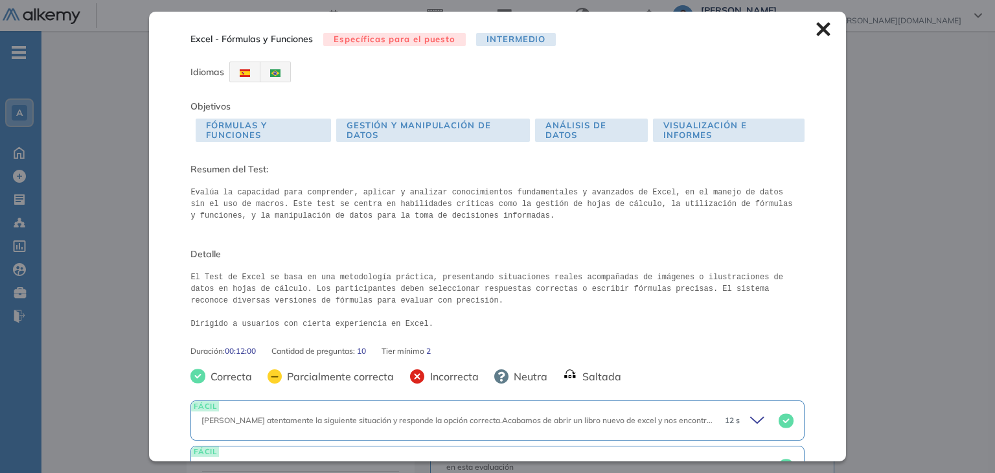
click at [819, 29] on icon at bounding box center [823, 29] width 14 height 14
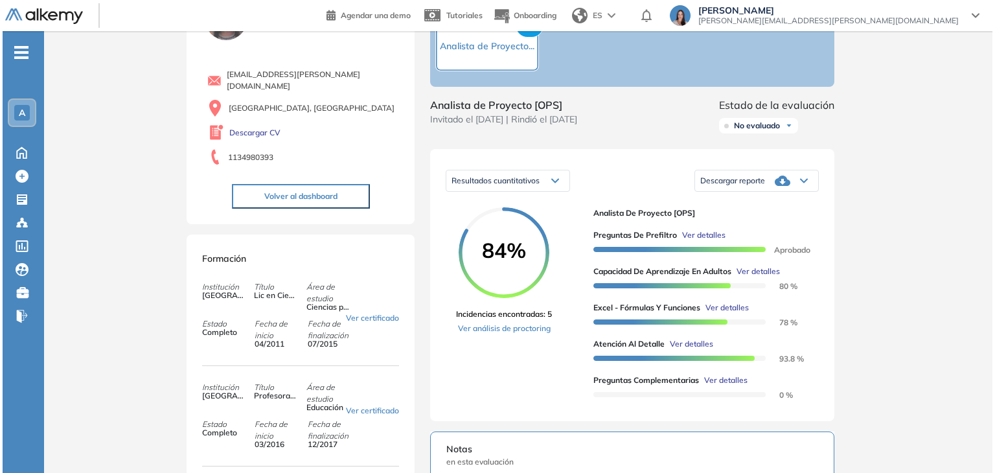
scroll to position [83, 0]
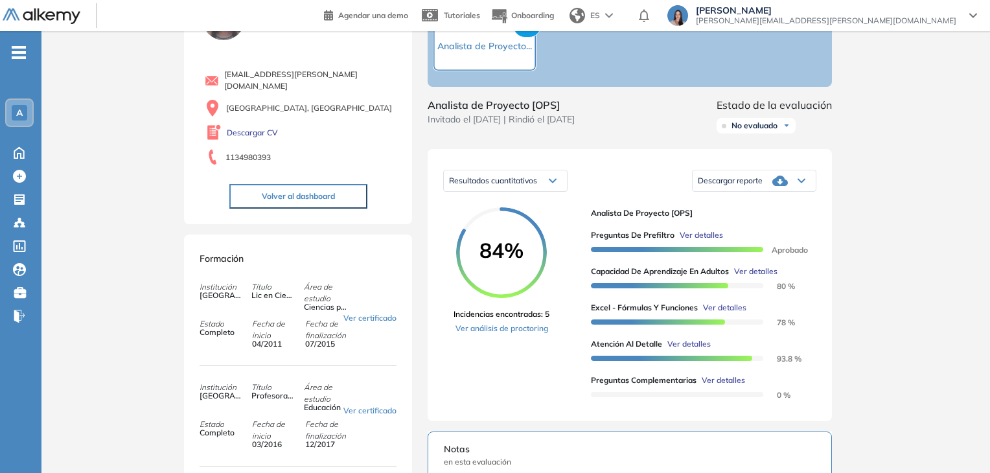
click at [718, 386] on span "Ver detalles" at bounding box center [722, 380] width 43 height 12
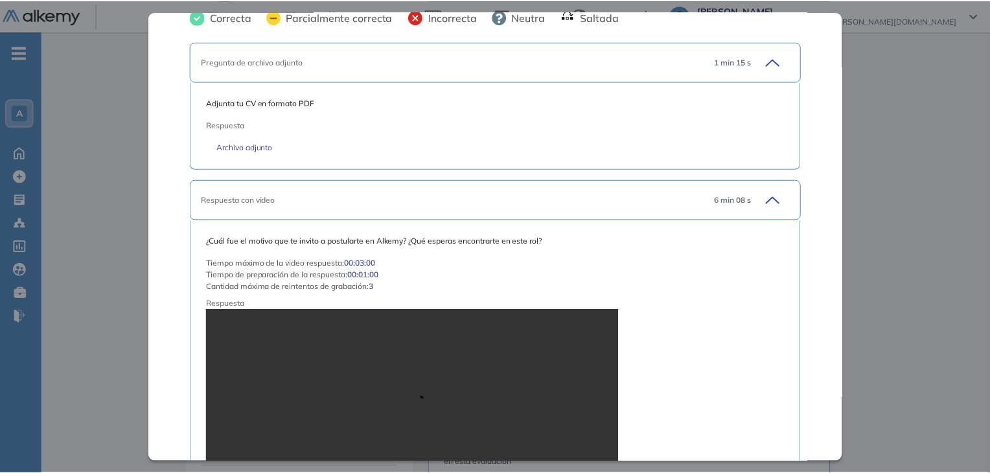
scroll to position [266, 0]
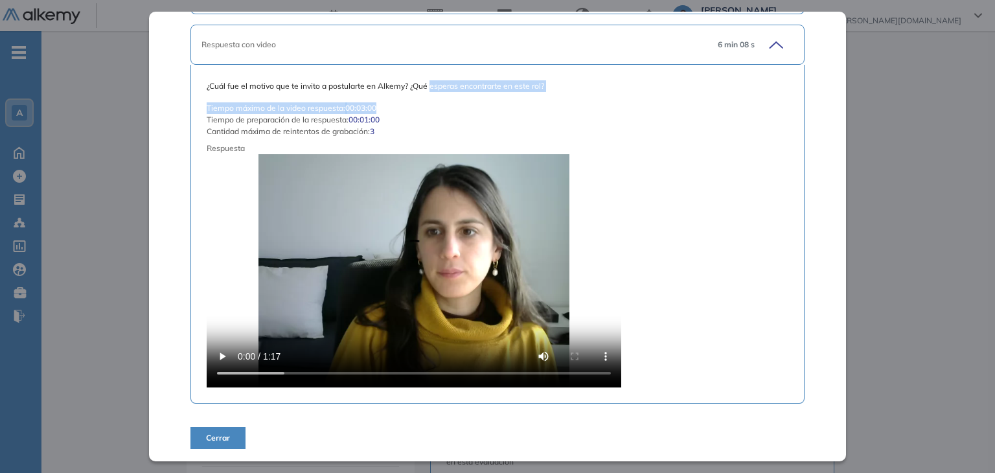
drag, startPoint x: 431, startPoint y: 81, endPoint x: 487, endPoint y: 98, distance: 58.4
click at [487, 98] on div "¿Cuál fue el motivo que te invito a postularte en Alkemy? ¿Qué esperas encontra…" at bounding box center [497, 233] width 581 height 307
click at [383, 82] on span "¿Cuál fue el motivo que te invito a postularte en Alkemy? ¿Qué esperas encontra…" at bounding box center [497, 86] width 581 height 12
drag, startPoint x: 280, startPoint y: 133, endPoint x: 325, endPoint y: 137, distance: 44.2
click at [325, 137] on div "¿Cuál fue el motivo que te invito a postularte en Alkemy? ¿Qué esperas encontra…" at bounding box center [497, 233] width 581 height 307
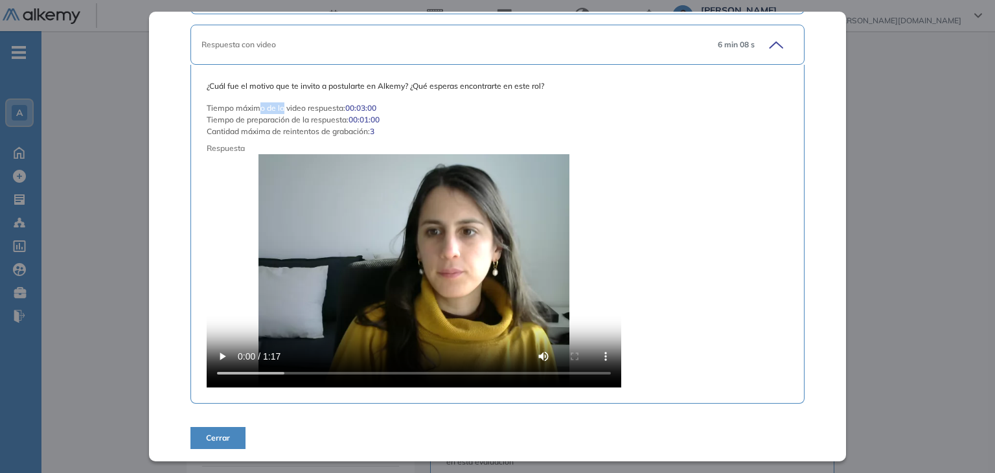
drag, startPoint x: 257, startPoint y: 102, endPoint x: 282, endPoint y: 103, distance: 25.3
click at [282, 103] on span "Tiempo máximo de la video respuesta :" at bounding box center [276, 108] width 139 height 12
click at [228, 432] on span "Cerrar" at bounding box center [218, 438] width 24 height 12
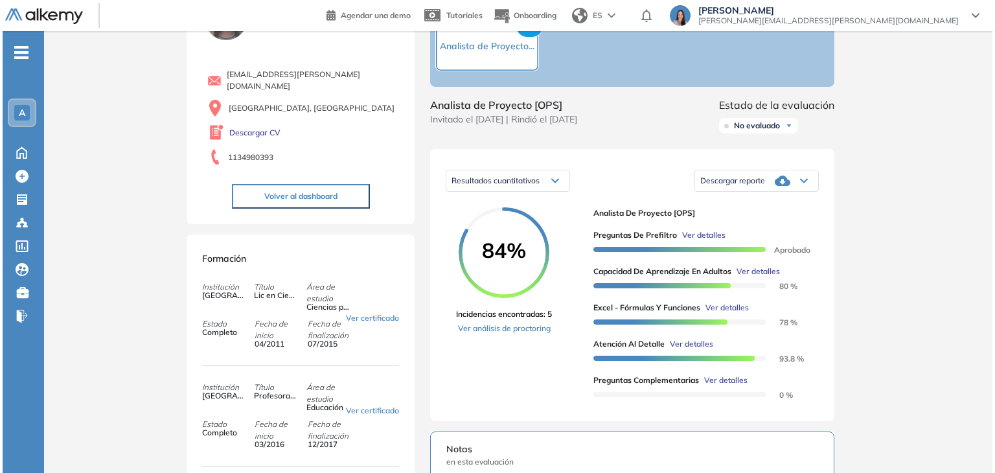
scroll to position [0, 0]
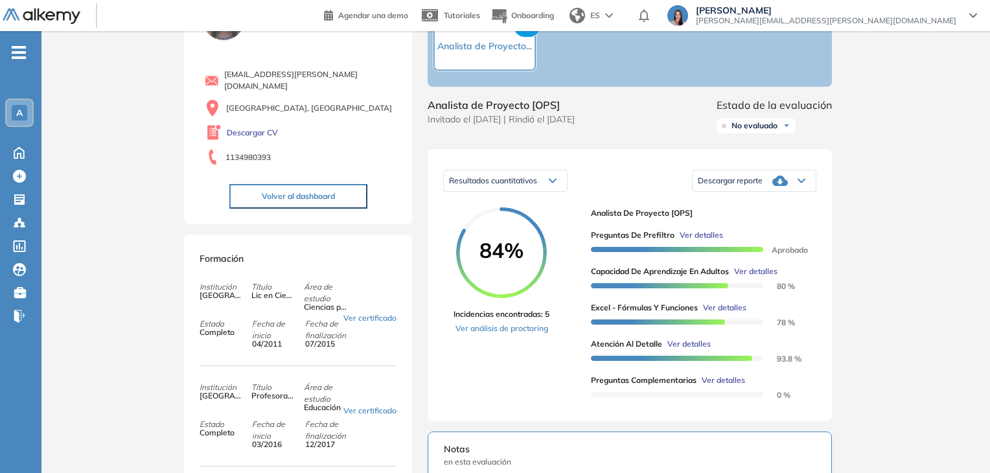
click at [698, 350] on span "Ver detalles" at bounding box center [688, 344] width 43 height 12
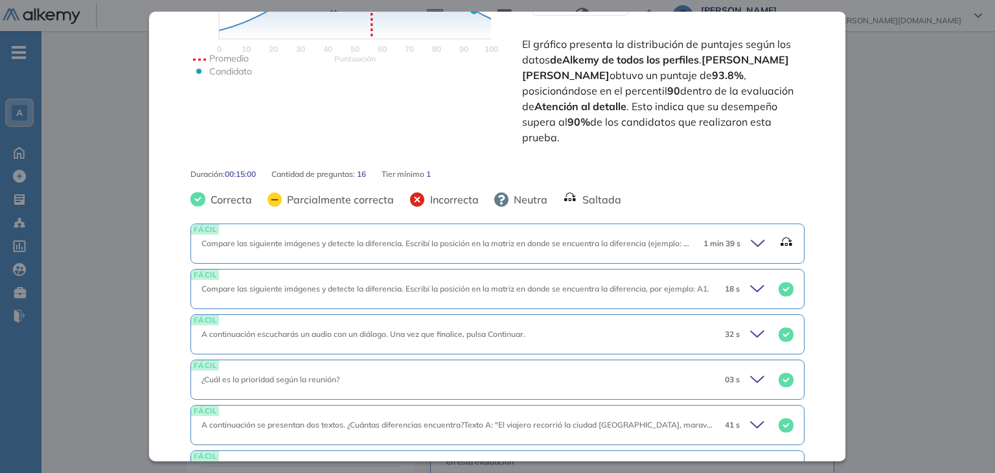
scroll to position [378, 0]
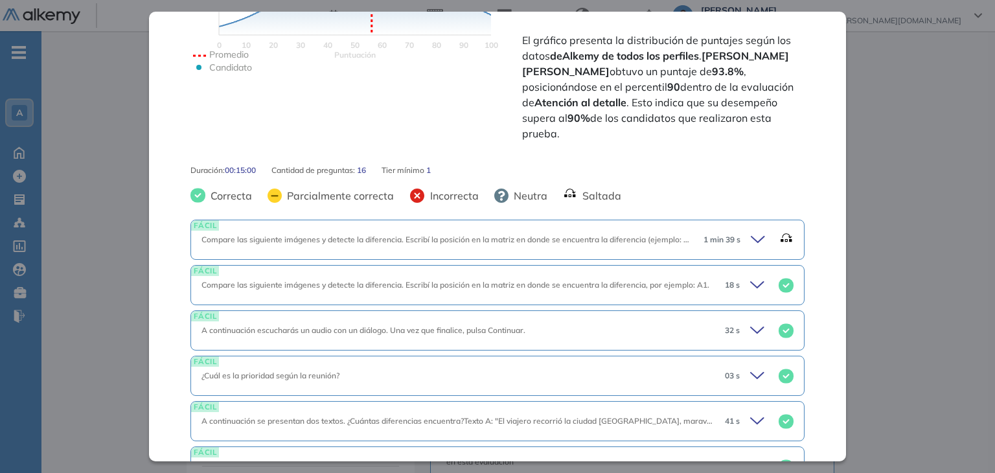
click at [751, 231] on icon at bounding box center [760, 240] width 18 height 18
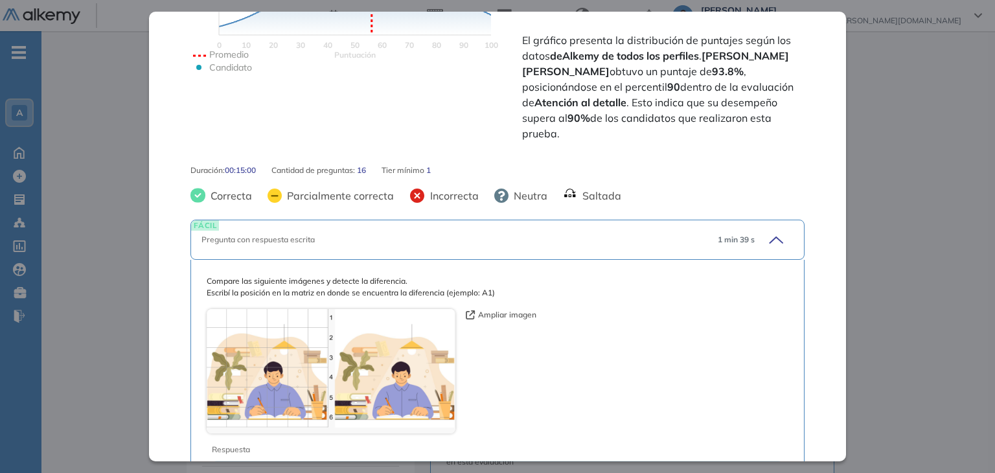
click at [747, 231] on div "1 min 39 s" at bounding box center [750, 240] width 86 height 18
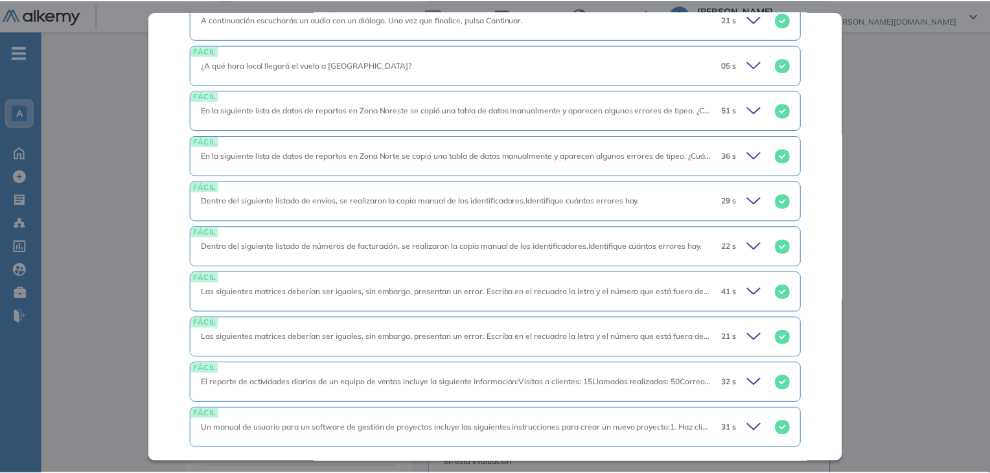
scroll to position [891, 0]
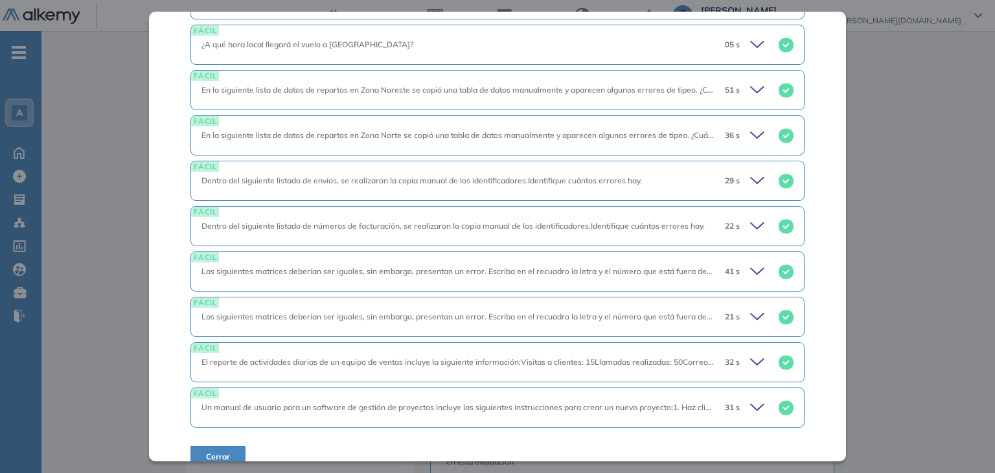
click at [829, 222] on div "Atención al detalle Atención y Concentración Integrador Idiomas Objetivos Compa…" at bounding box center [497, 236] width 696 height 449
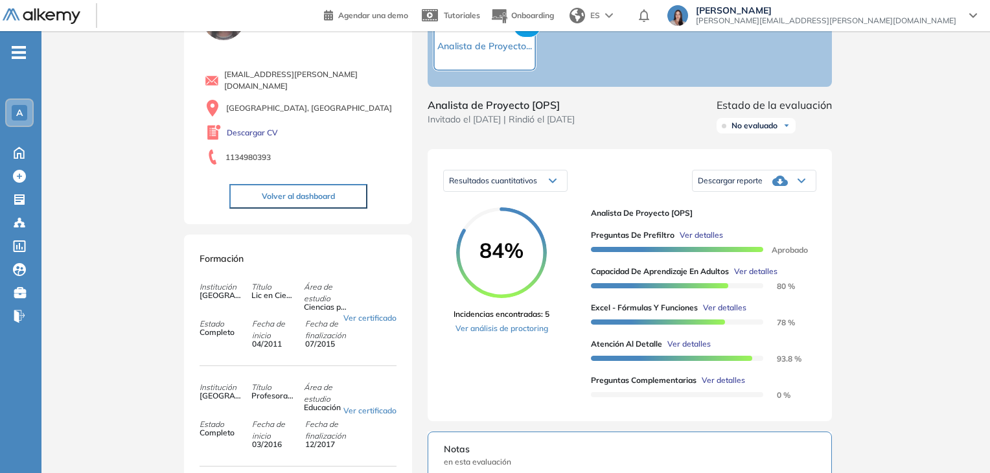
click at [896, 211] on div "Inicio Alkymetrics Evaluaciones Dashboard Candidato Atención al detalle Atenció…" at bounding box center [515, 429] width 948 height 963
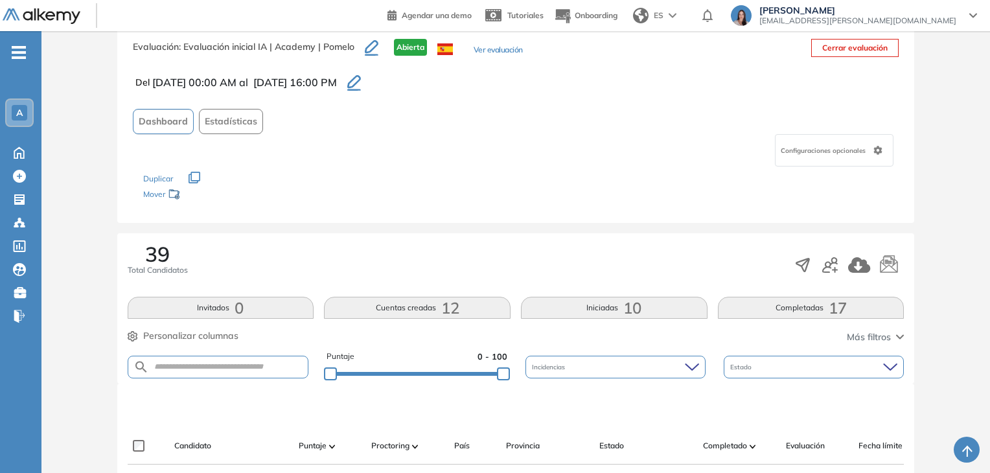
scroll to position [293, 0]
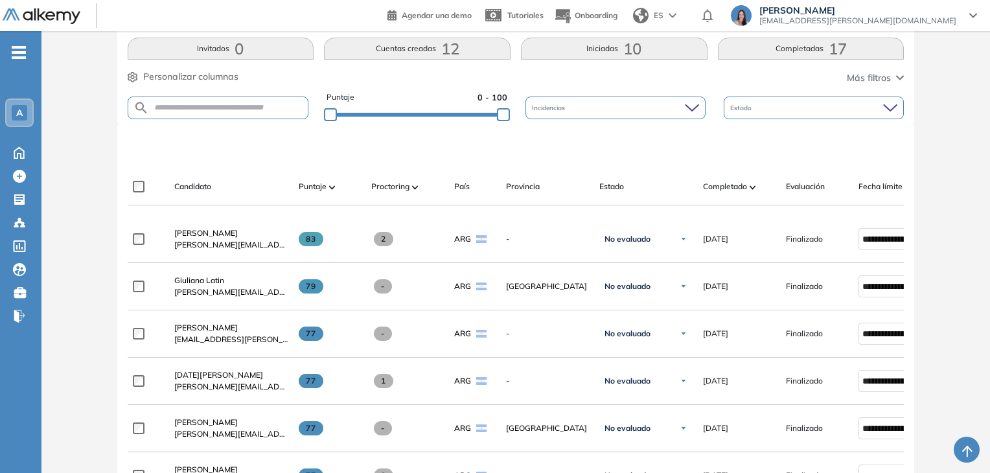
click at [216, 97] on form at bounding box center [218, 108] width 181 height 23
click at [212, 112] on form at bounding box center [218, 108] width 181 height 23
click at [216, 105] on input "text" at bounding box center [228, 108] width 159 height 10
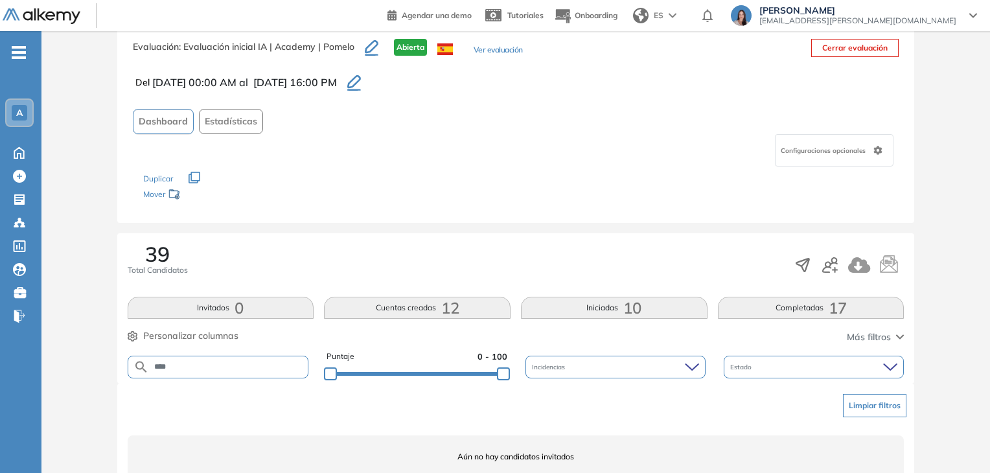
scroll to position [85, 0]
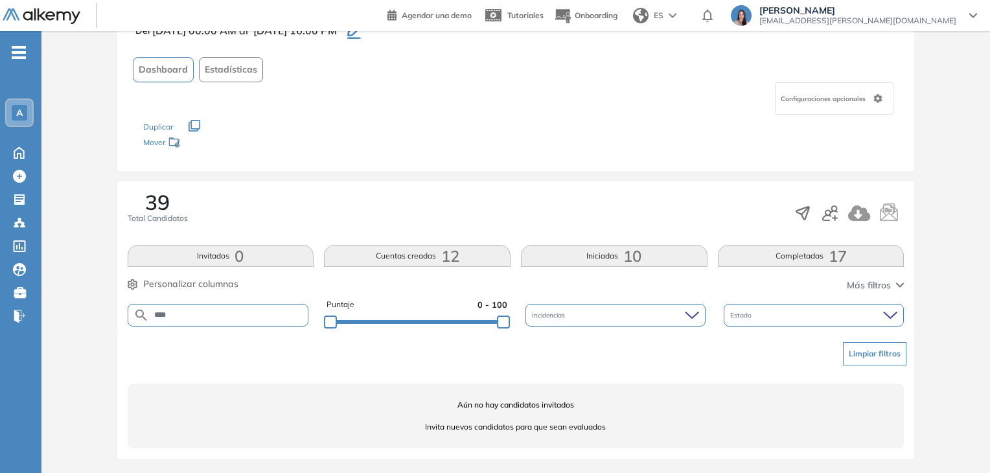
click at [768, 249] on button "Completadas 17" at bounding box center [811, 256] width 187 height 22
click at [223, 312] on input "****" at bounding box center [228, 315] width 159 height 10
click at [202, 317] on input "****" at bounding box center [228, 315] width 159 height 10
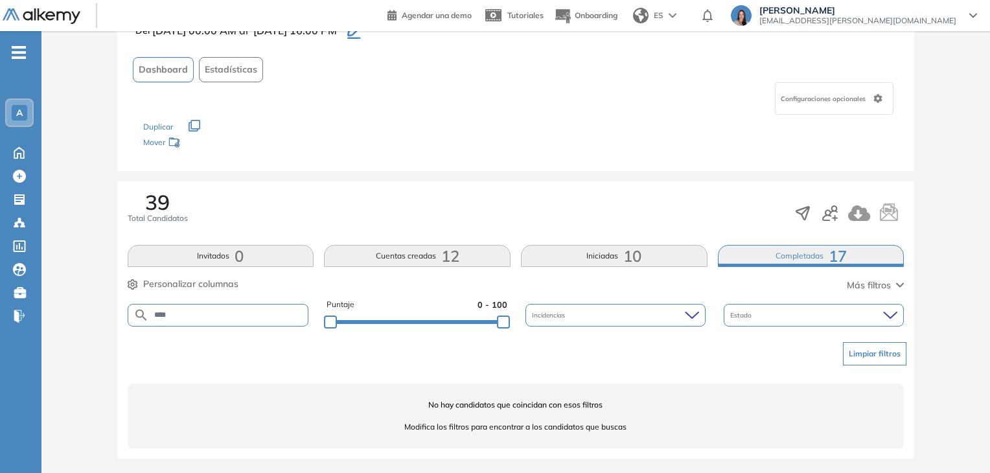
type input "****"
click at [614, 247] on button "Iniciadas 10" at bounding box center [614, 256] width 187 height 22
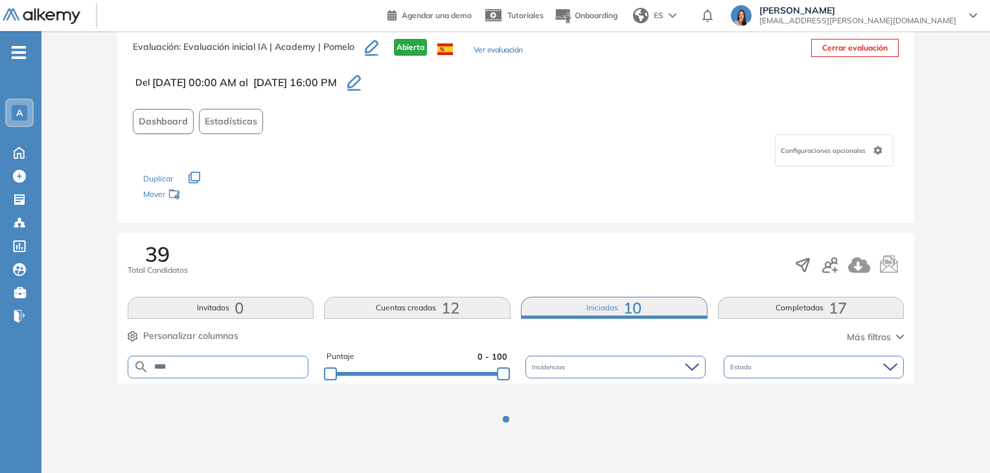
scroll to position [0, 0]
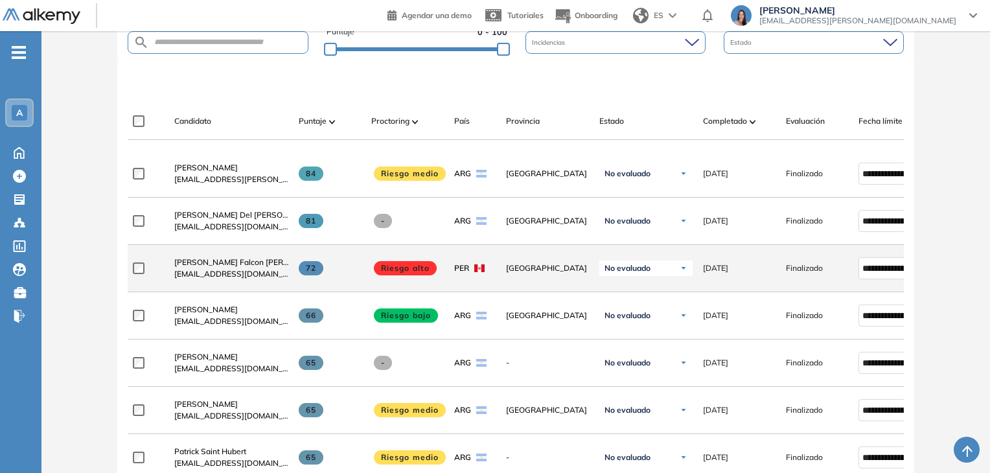
scroll to position [142, 0]
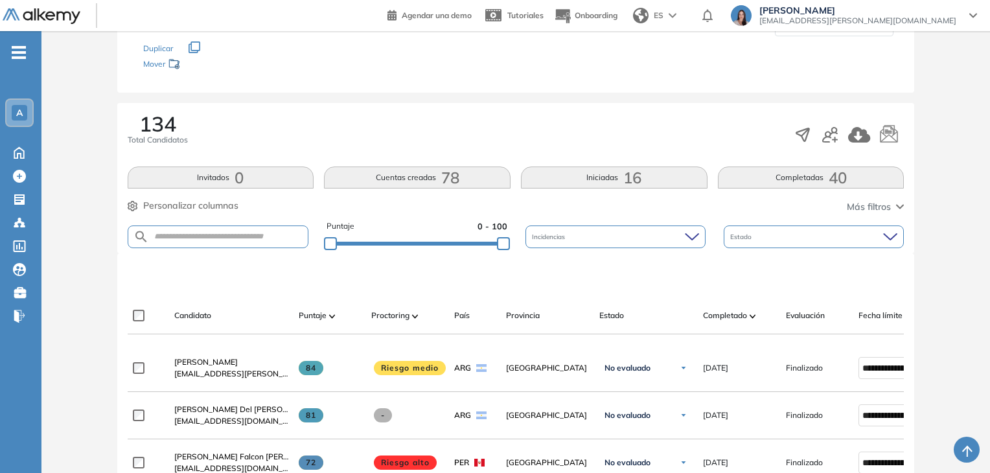
click at [775, 177] on button "Completadas 40" at bounding box center [811, 177] width 187 height 22
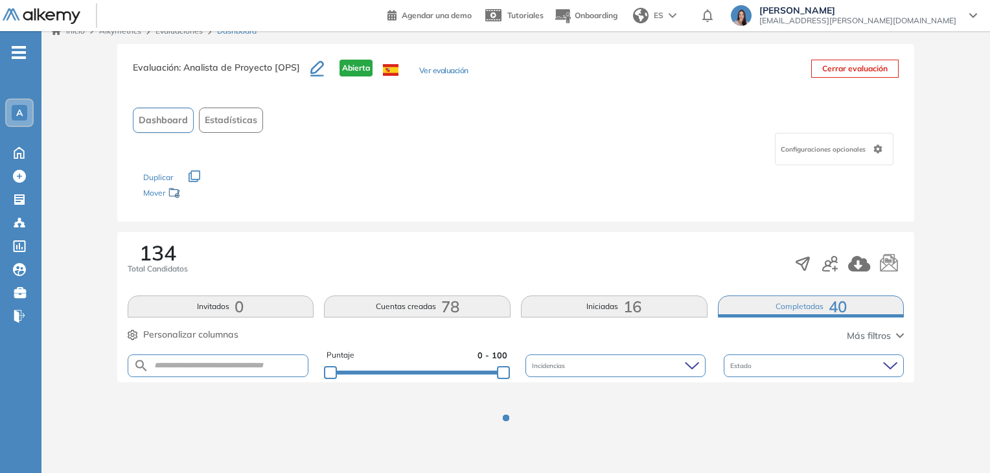
scroll to position [12, 0]
click at [201, 358] on form at bounding box center [218, 366] width 181 height 23
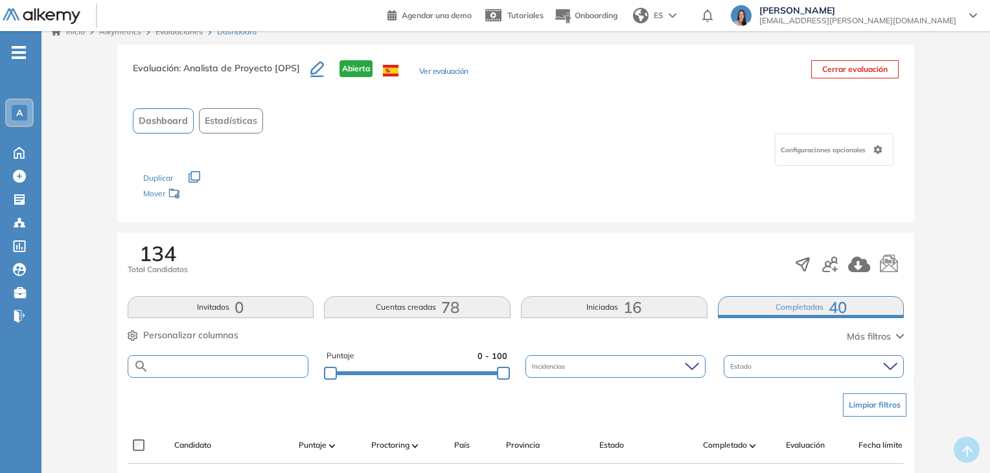
click at [201, 363] on input "text" at bounding box center [228, 366] width 159 height 10
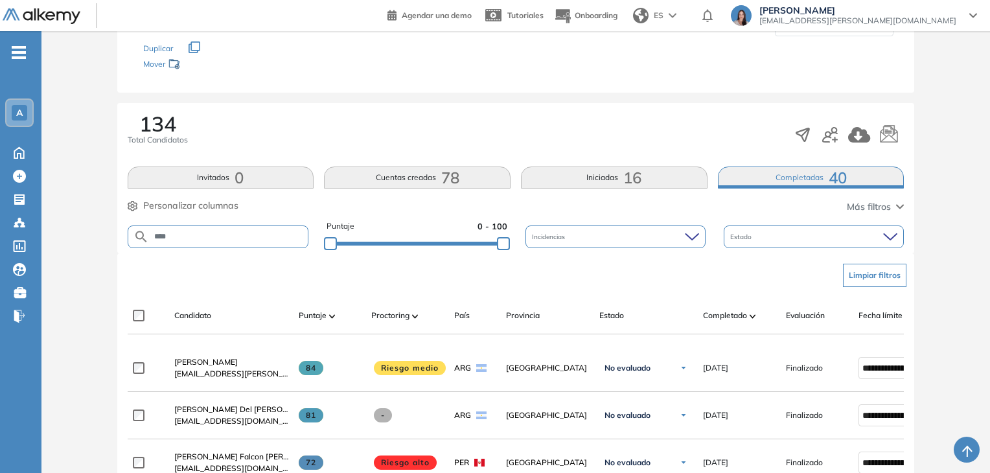
type input "****"
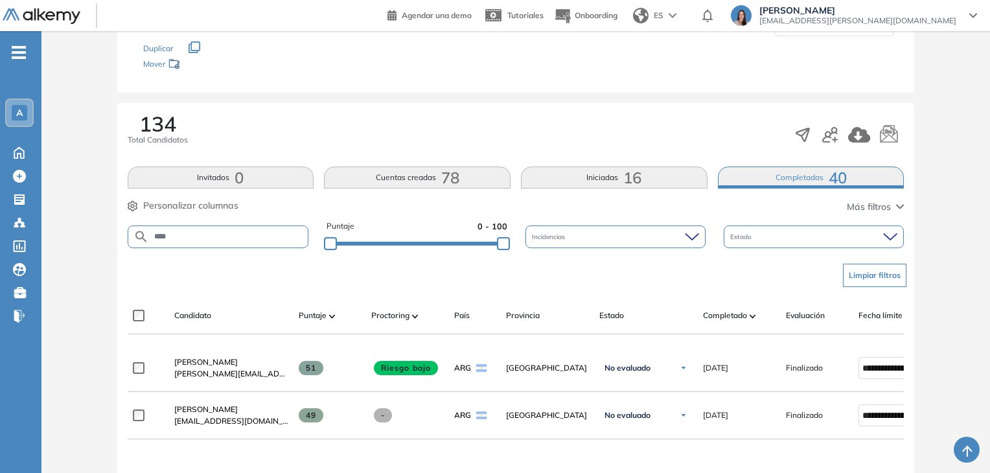
click at [632, 177] on span "16" at bounding box center [632, 177] width 18 height 0
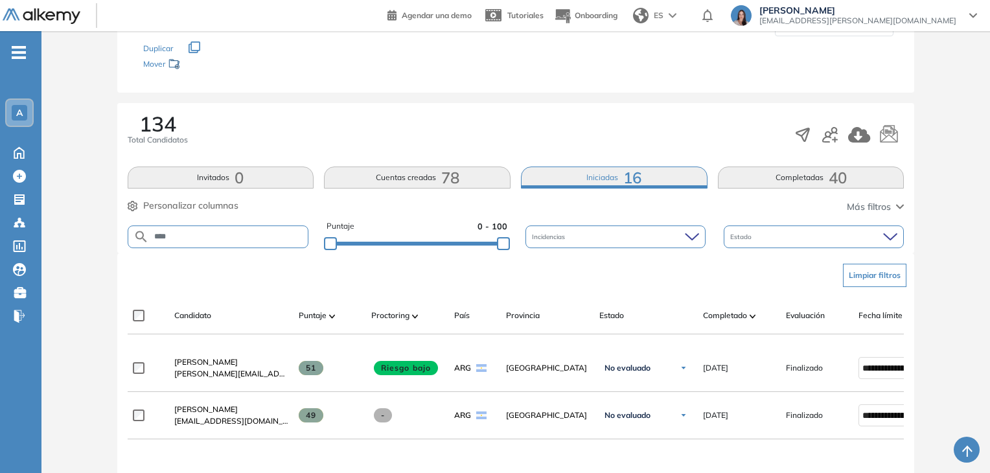
scroll to position [271, 0]
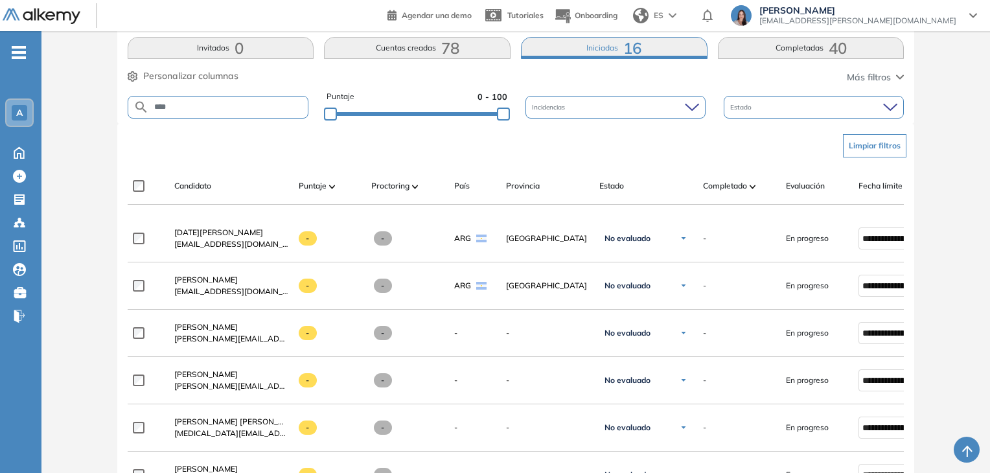
click at [212, 100] on form "****" at bounding box center [218, 107] width 181 height 23
click at [775, 50] on button "Completadas 40" at bounding box center [811, 48] width 187 height 22
click at [207, 112] on form "****" at bounding box center [218, 107] width 181 height 23
click at [207, 111] on form "****" at bounding box center [218, 107] width 181 height 23
click at [216, 97] on form "****" at bounding box center [218, 107] width 181 height 23
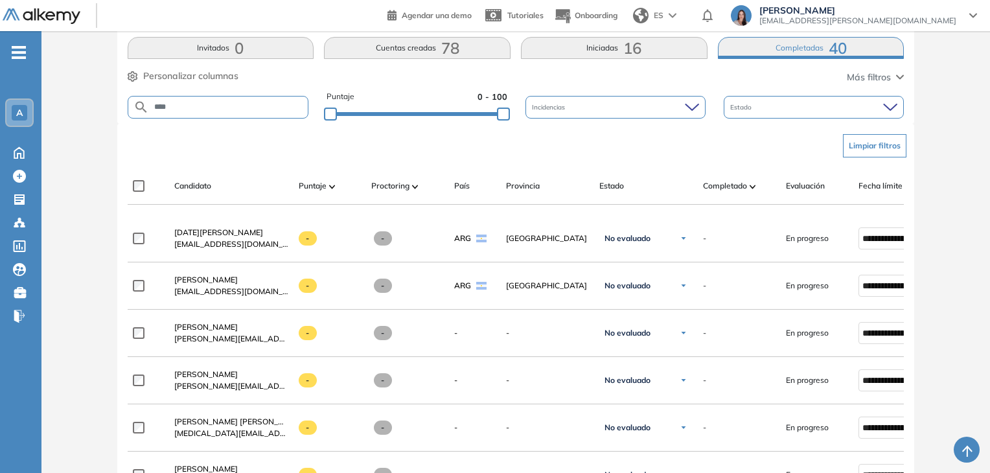
click at [215, 106] on input "****" at bounding box center [228, 107] width 159 height 10
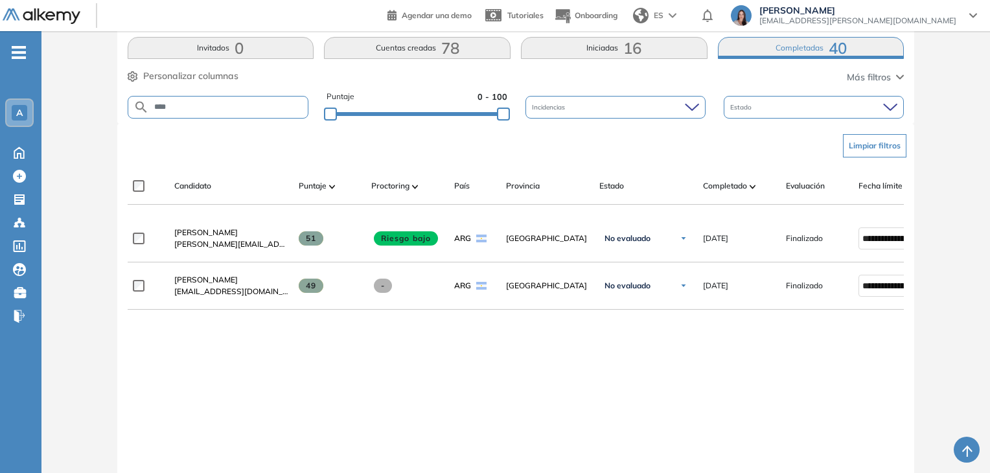
click at [617, 50] on button "Iniciadas 16" at bounding box center [614, 48] width 187 height 22
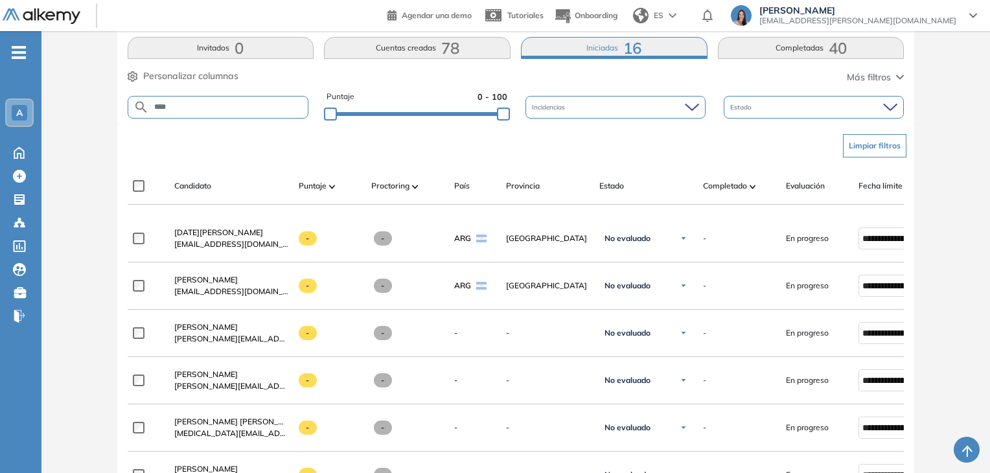
scroll to position [207, 0]
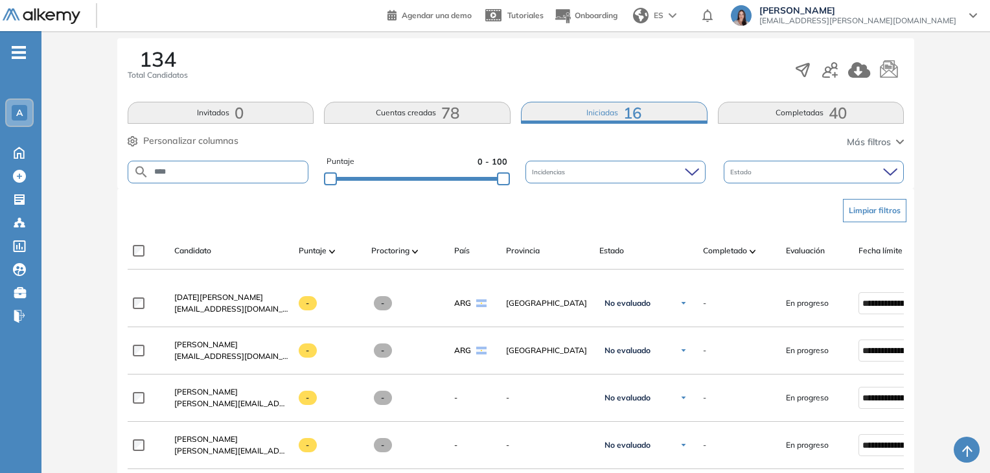
click at [258, 168] on input "****" at bounding box center [228, 172] width 159 height 10
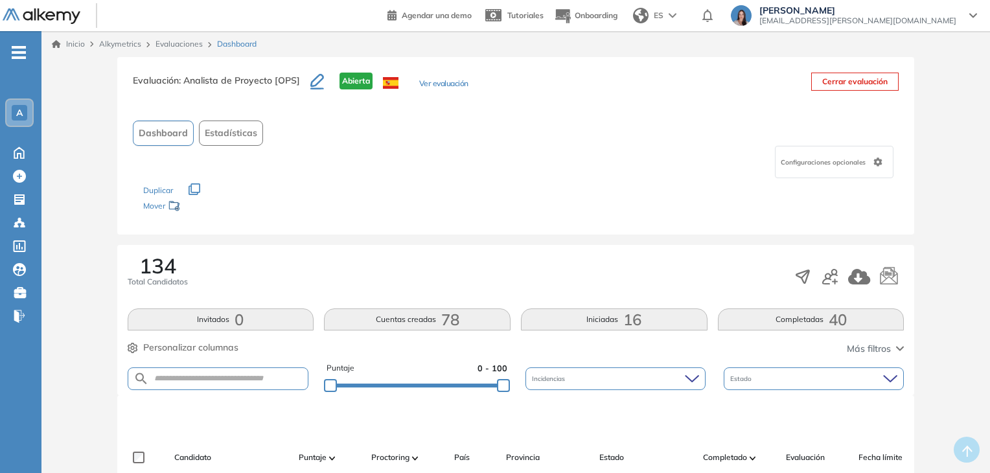
click at [768, 318] on button "Completadas 40" at bounding box center [811, 319] width 187 height 22
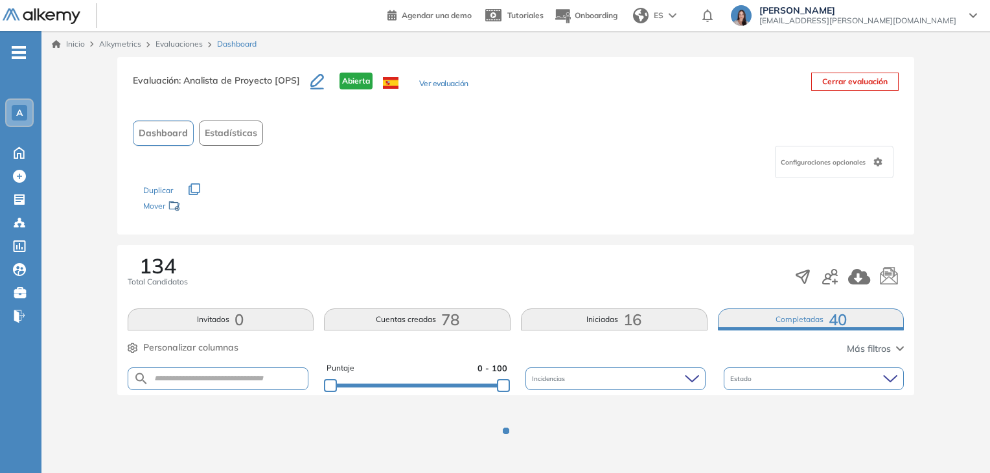
scroll to position [12, 0]
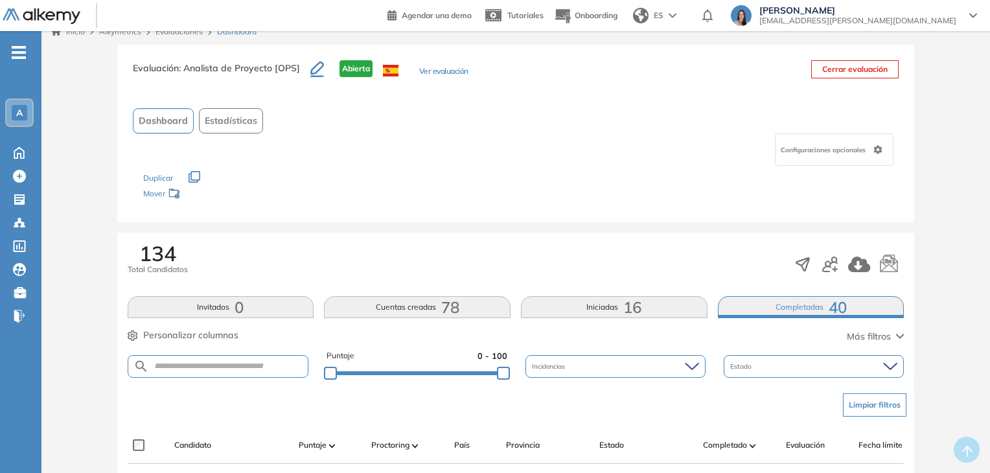
click at [246, 356] on form at bounding box center [218, 366] width 181 height 23
click at [250, 364] on input "text" at bounding box center [228, 366] width 159 height 10
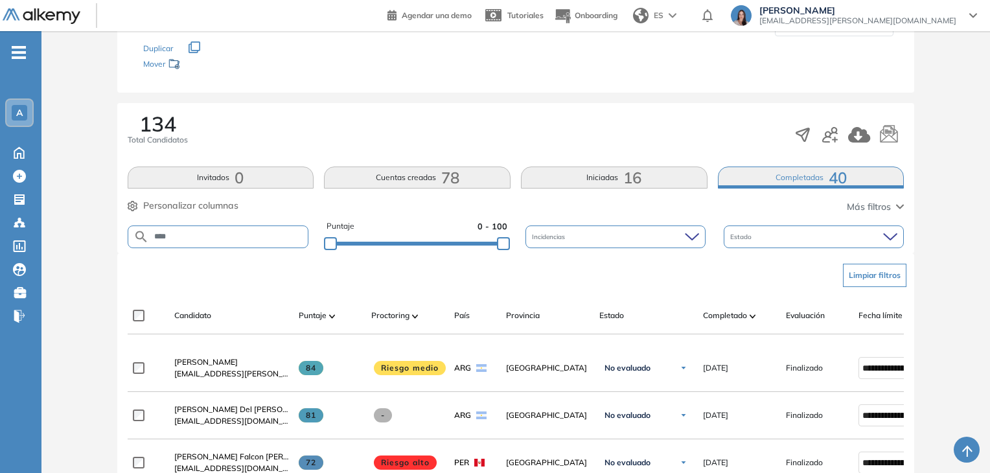
type input "****"
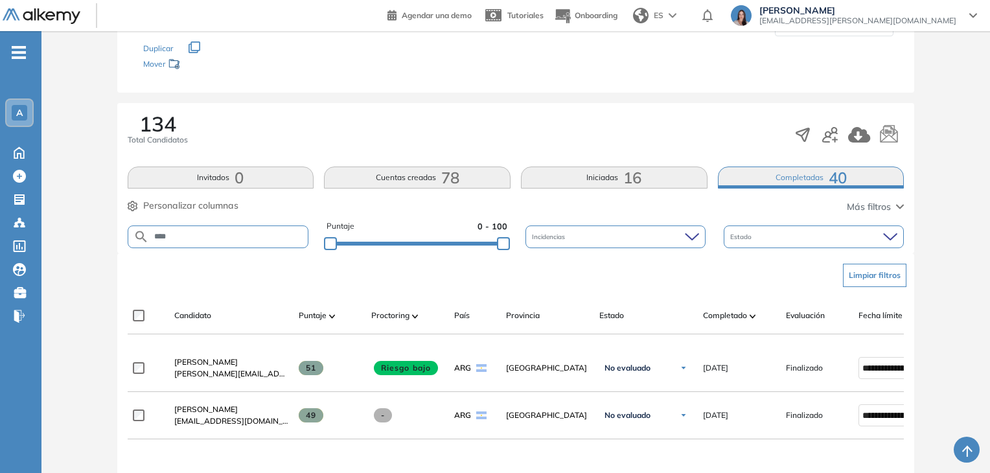
scroll to position [207, 0]
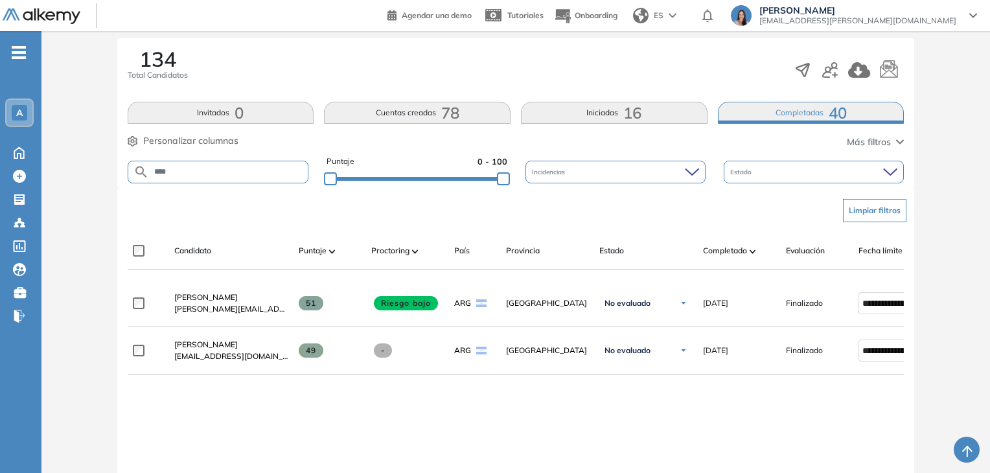
click at [591, 109] on button "Iniciadas 16" at bounding box center [614, 113] width 187 height 22
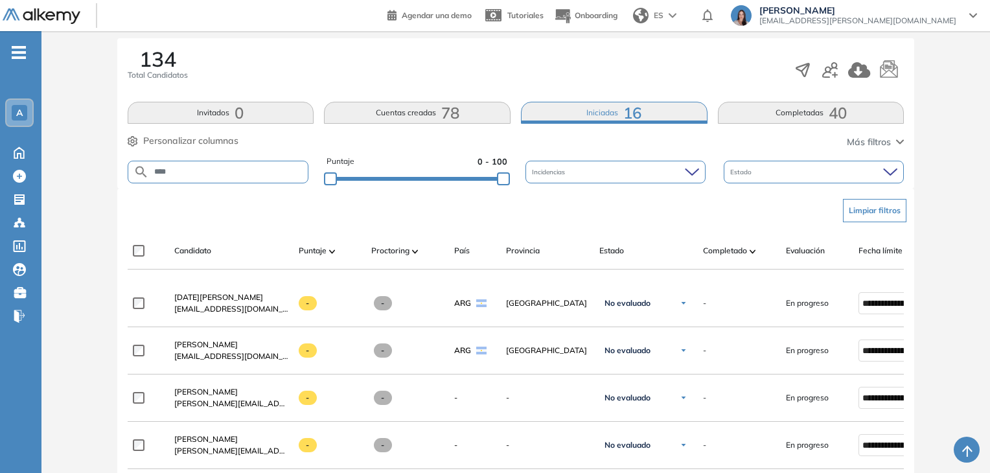
scroll to position [336, 0]
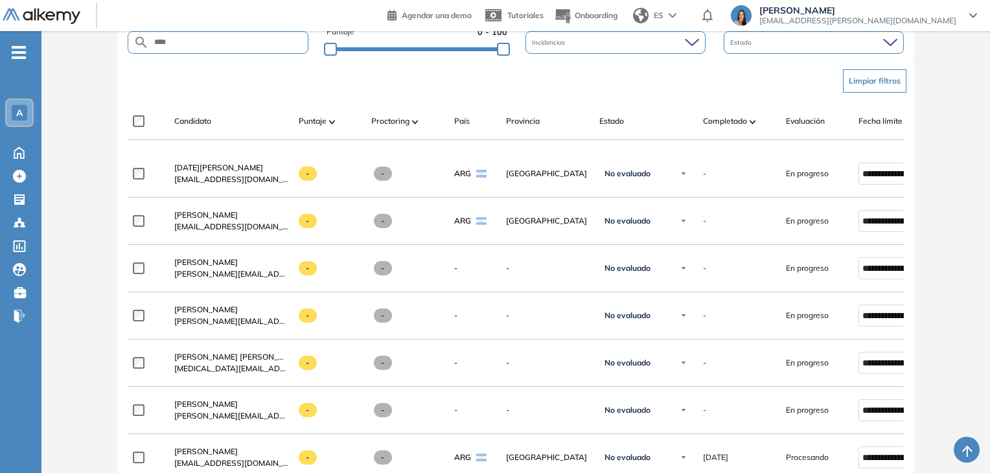
click at [212, 46] on input "****" at bounding box center [228, 43] width 159 height 10
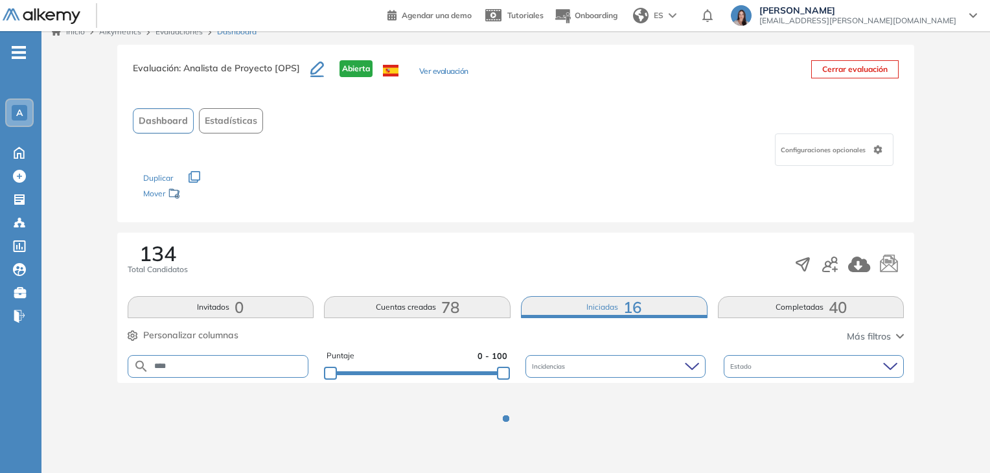
scroll to position [324, 0]
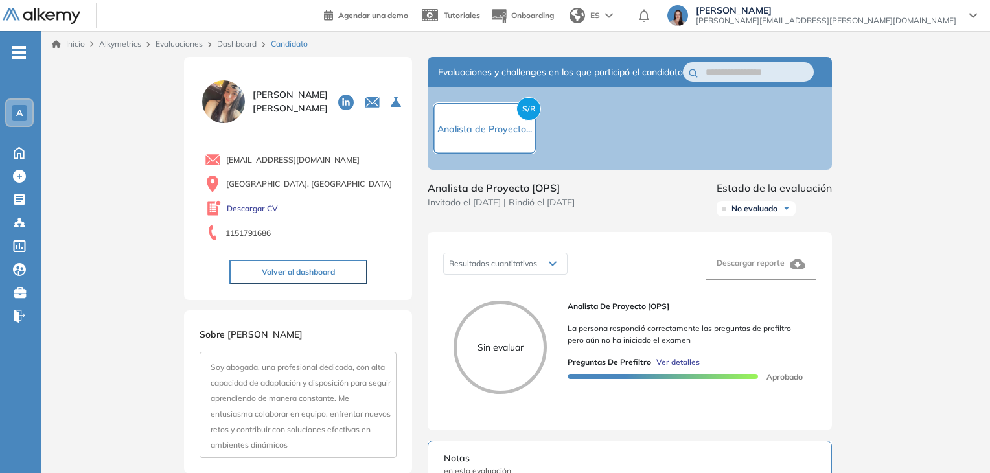
click at [503, 148] on div "S/R Analista de Proyecto..." at bounding box center [485, 128] width 104 height 52
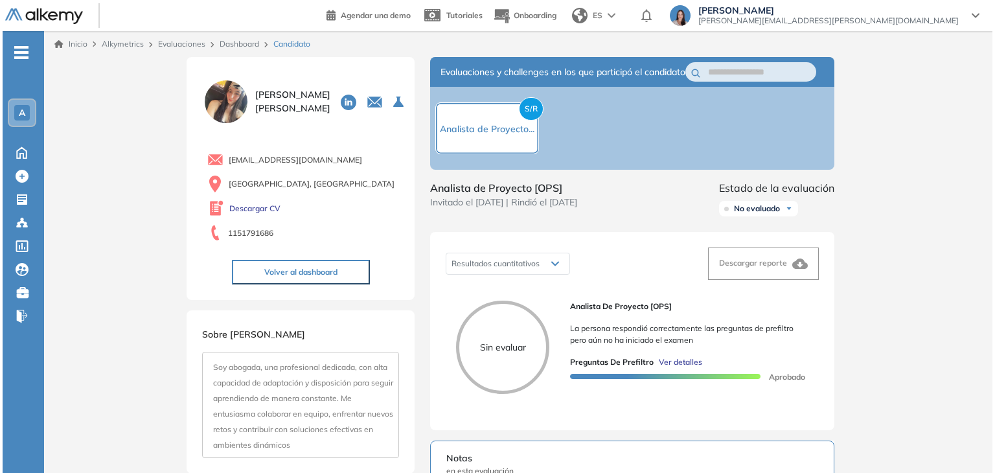
scroll to position [194, 0]
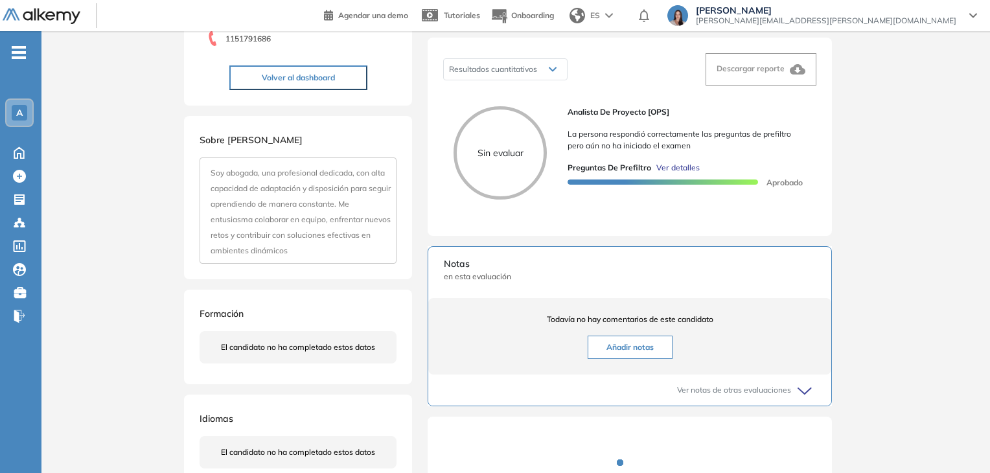
click at [678, 174] on span "Ver detalles" at bounding box center [677, 168] width 43 height 12
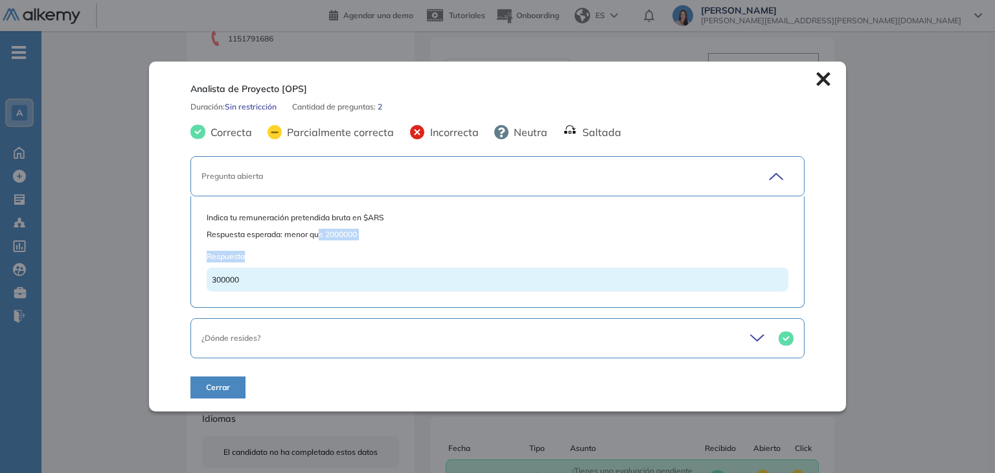
drag, startPoint x: 316, startPoint y: 230, endPoint x: 343, endPoint y: 253, distance: 35.4
click at [343, 253] on div "Indica tu remuneración pretendida bruta en $ARS Respuesta esperada: menor que 2…" at bounding box center [497, 252] width 581 height 80
click at [524, 331] on div "¿Dónde resides?" at bounding box center [496, 338] width 613 height 40
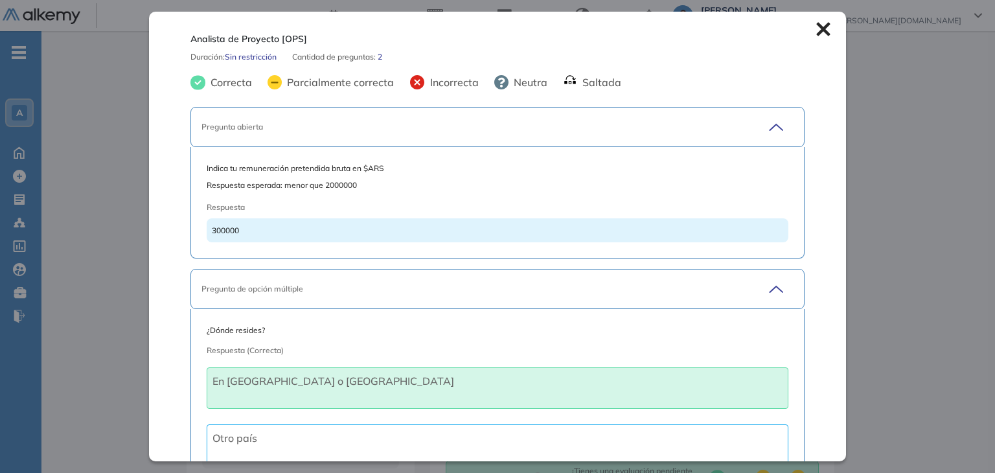
scroll to position [78, 0]
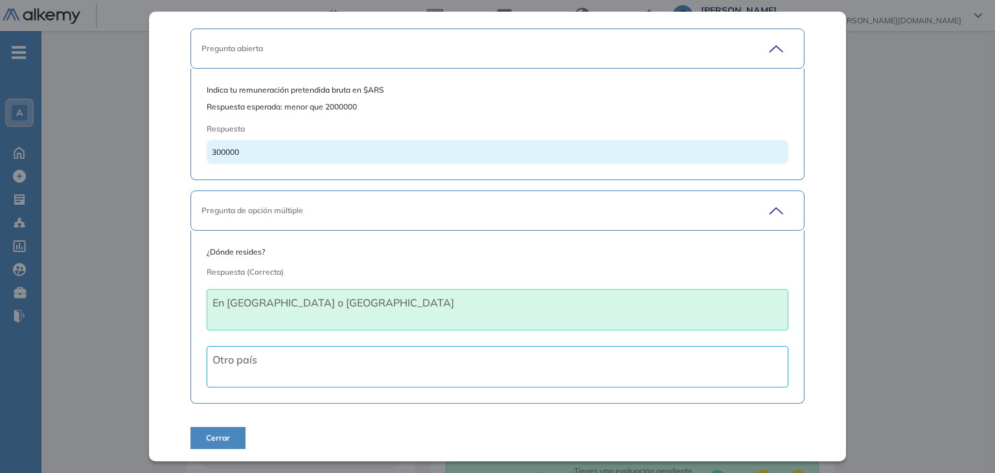
click at [772, 207] on icon at bounding box center [774, 210] width 18 height 18
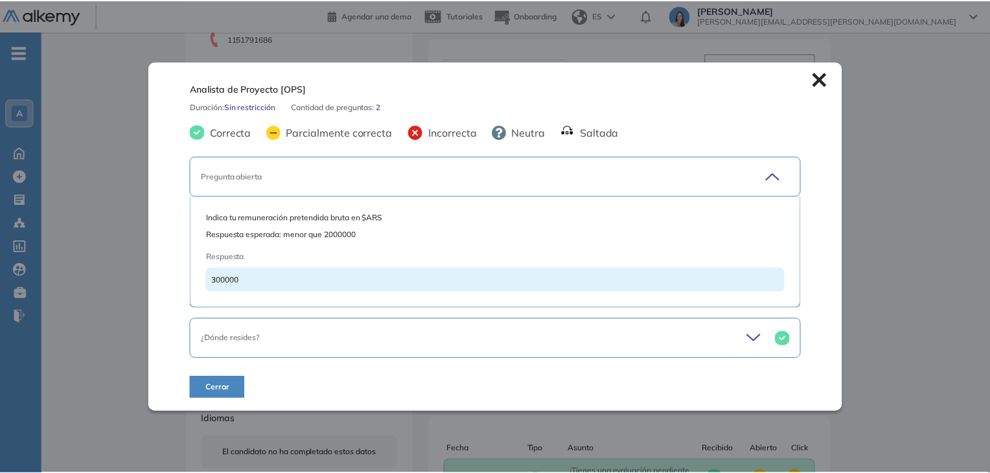
scroll to position [0, 0]
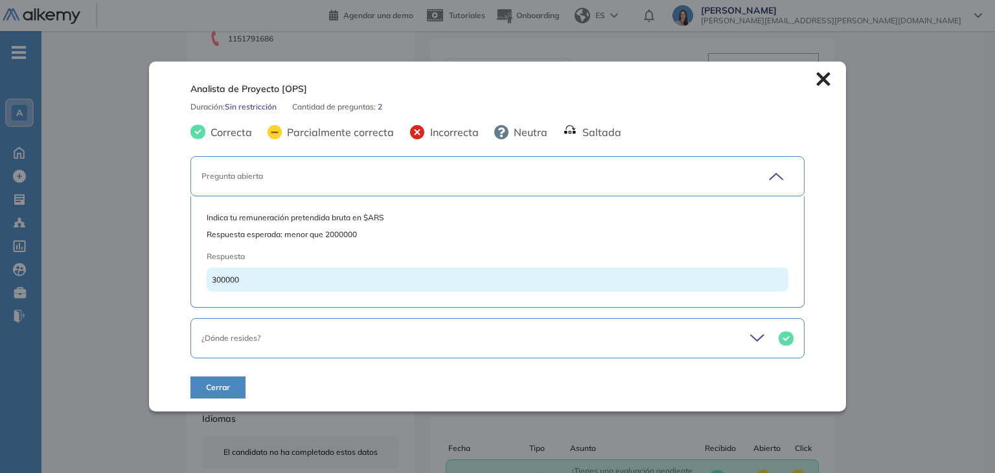
click at [229, 392] on button "Cerrar" at bounding box center [217, 387] width 55 height 22
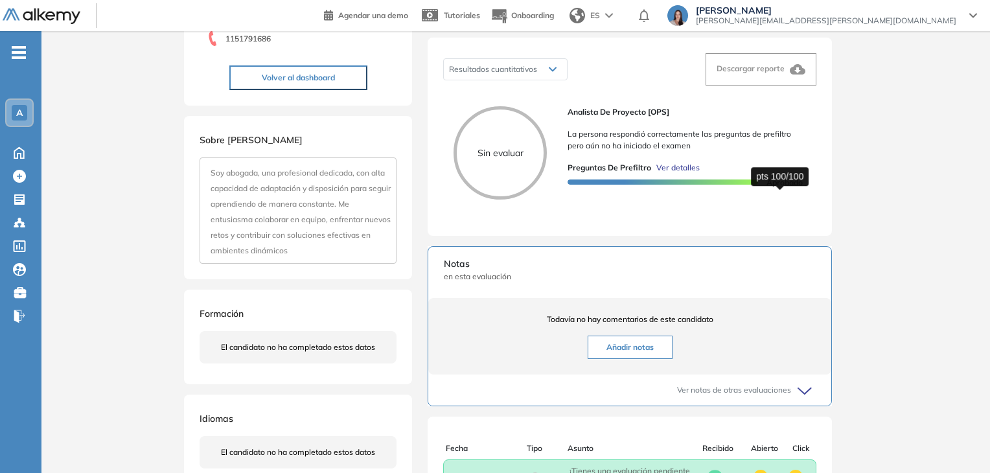
click at [771, 187] on span "Aprobado" at bounding box center [779, 182] width 47 height 10
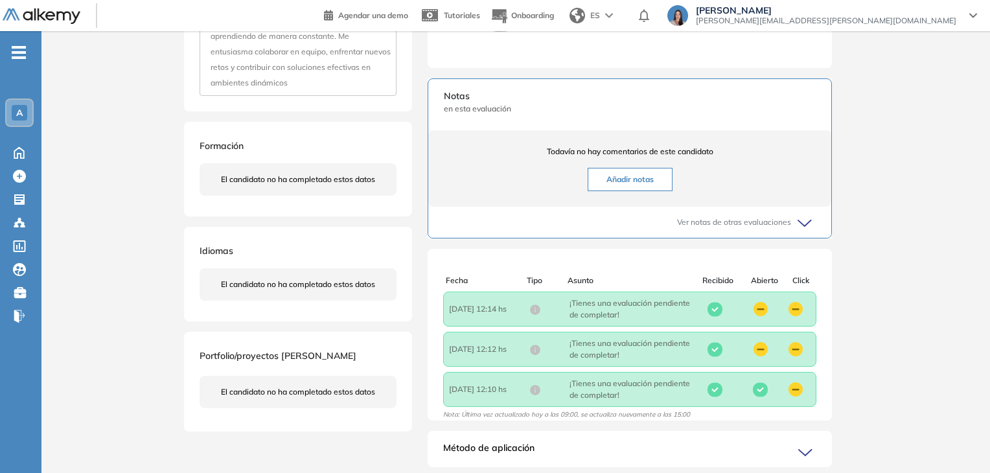
scroll to position [363, 0]
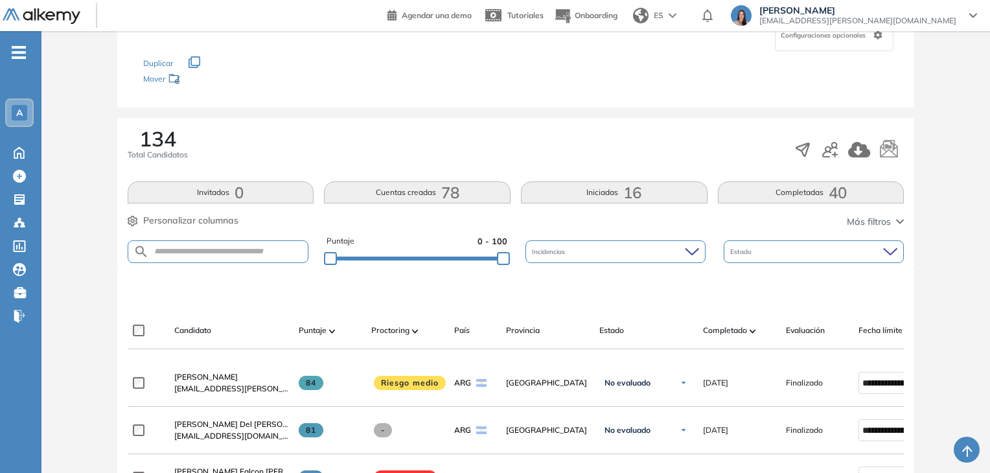
scroll to position [130, 0]
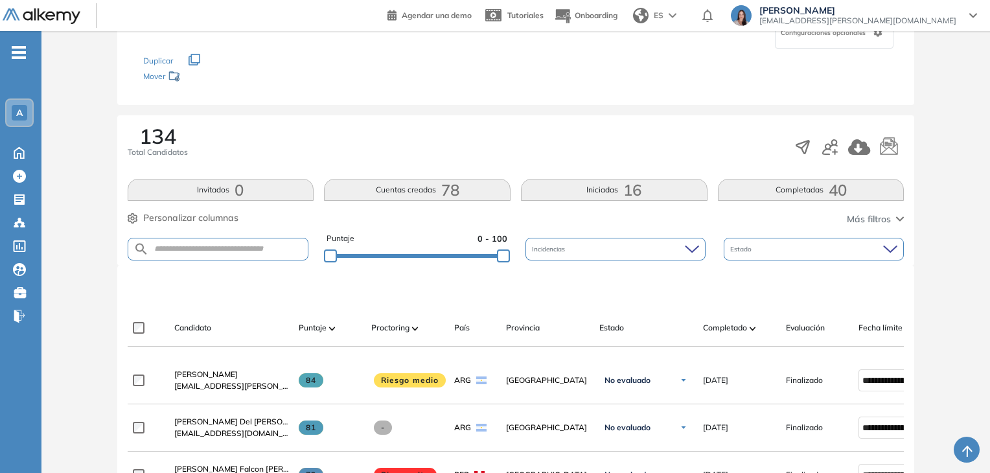
click at [729, 185] on button "Completadas 40" at bounding box center [811, 190] width 187 height 22
click at [225, 255] on form at bounding box center [218, 249] width 181 height 23
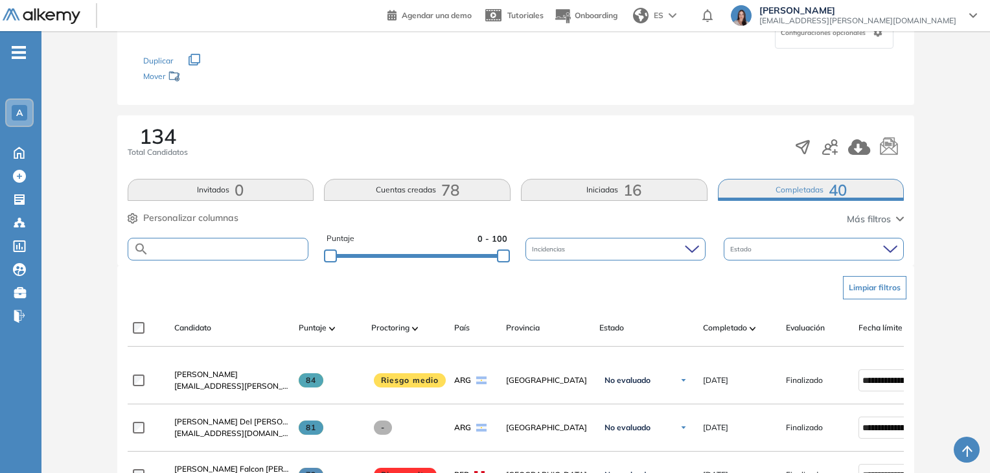
click at [225, 247] on input "text" at bounding box center [228, 249] width 159 height 10
type input "****"
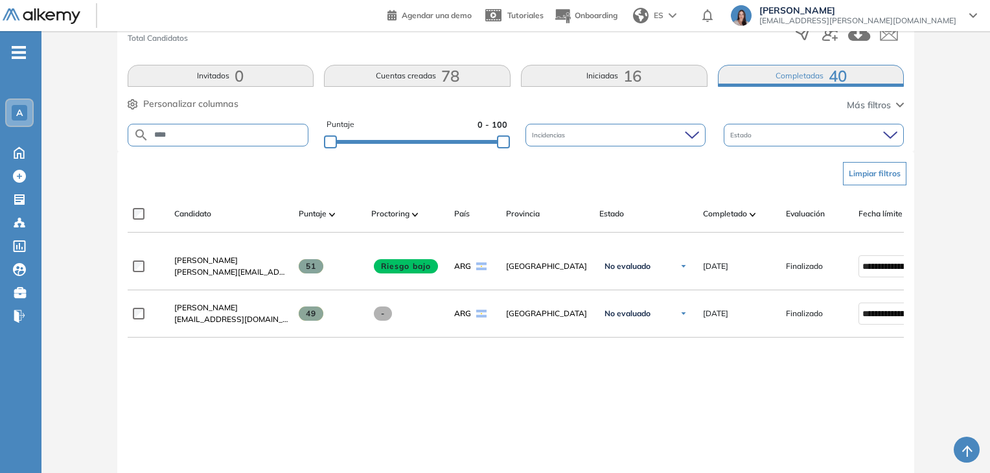
scroll to position [227, 0]
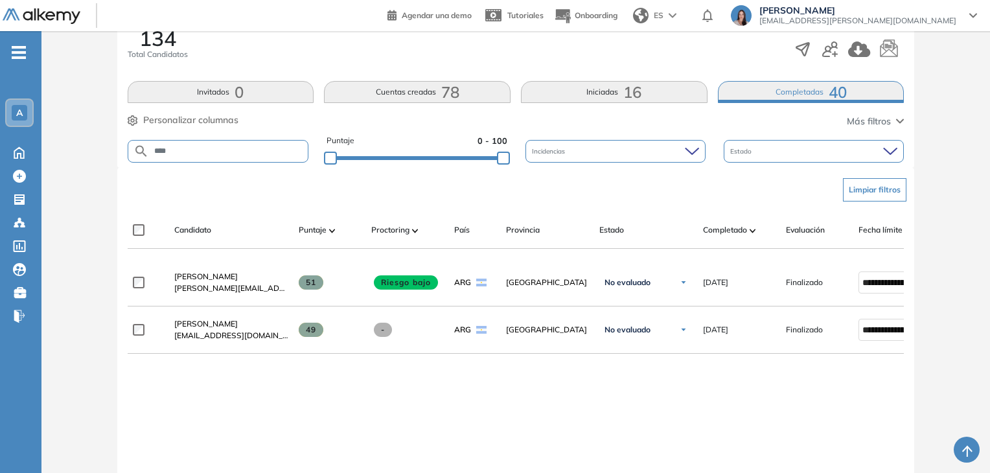
click at [266, 158] on form "****" at bounding box center [218, 151] width 181 height 23
click at [269, 152] on input "****" at bounding box center [228, 151] width 159 height 10
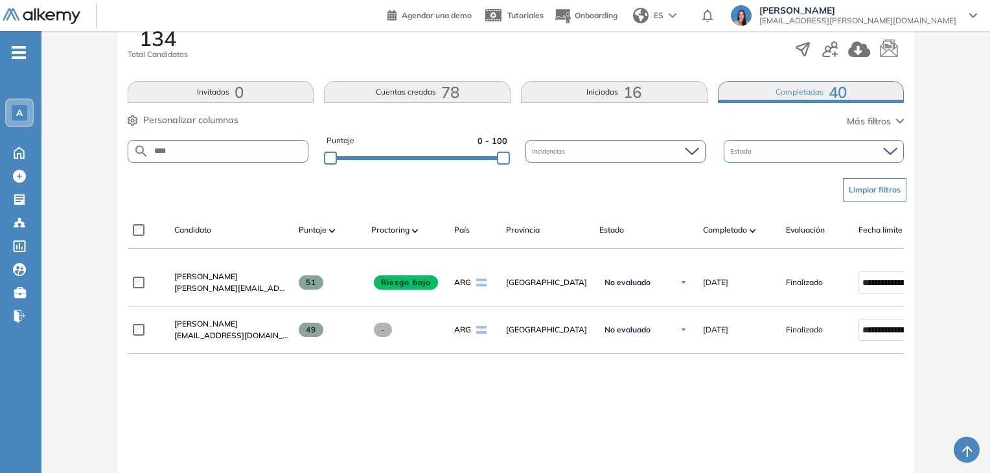
click at [269, 152] on input "****" at bounding box center [228, 151] width 159 height 10
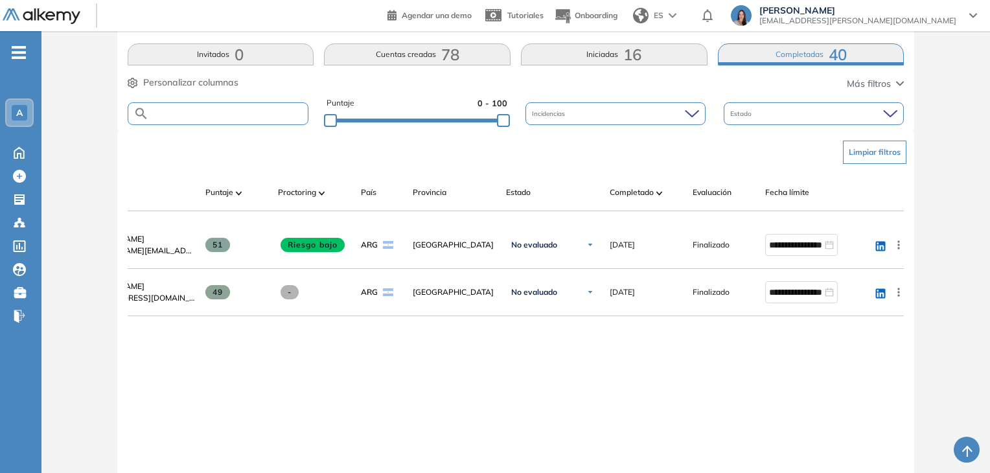
scroll to position [0, 0]
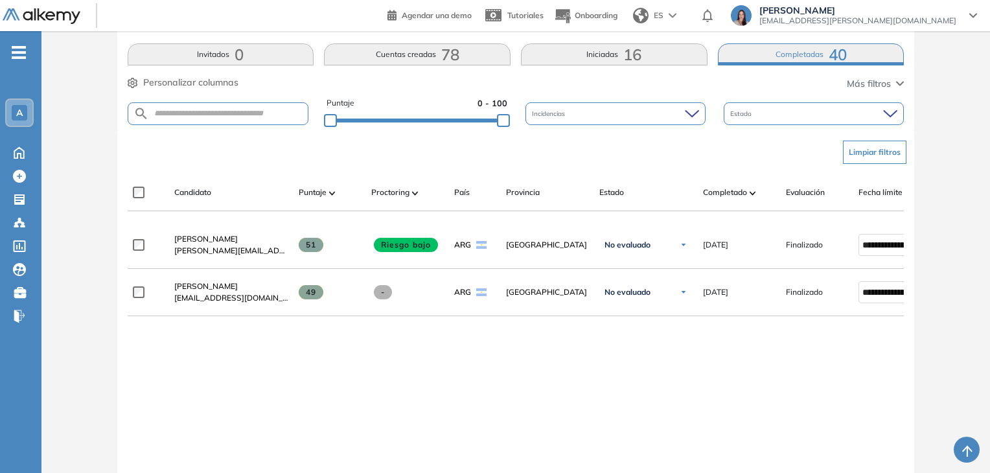
click at [637, 54] on span "16" at bounding box center [632, 54] width 18 height 0
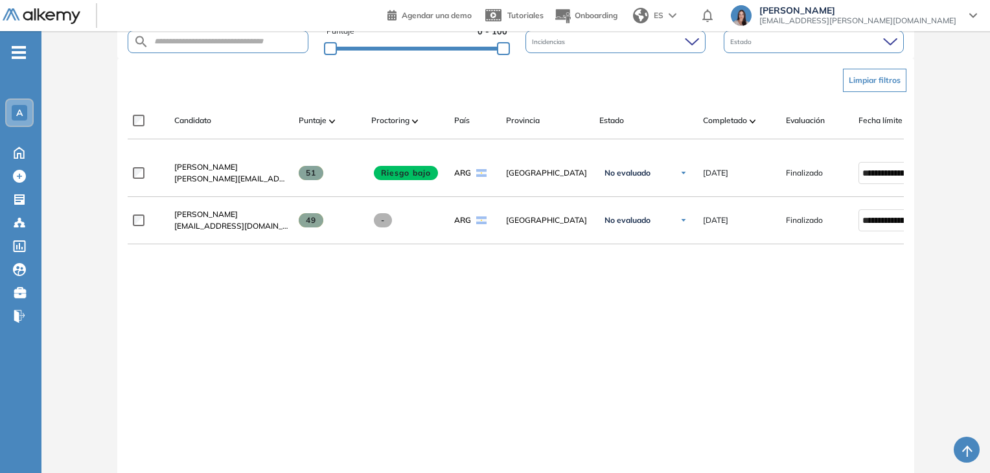
scroll to position [337, 0]
